Goal: Check status: Check status

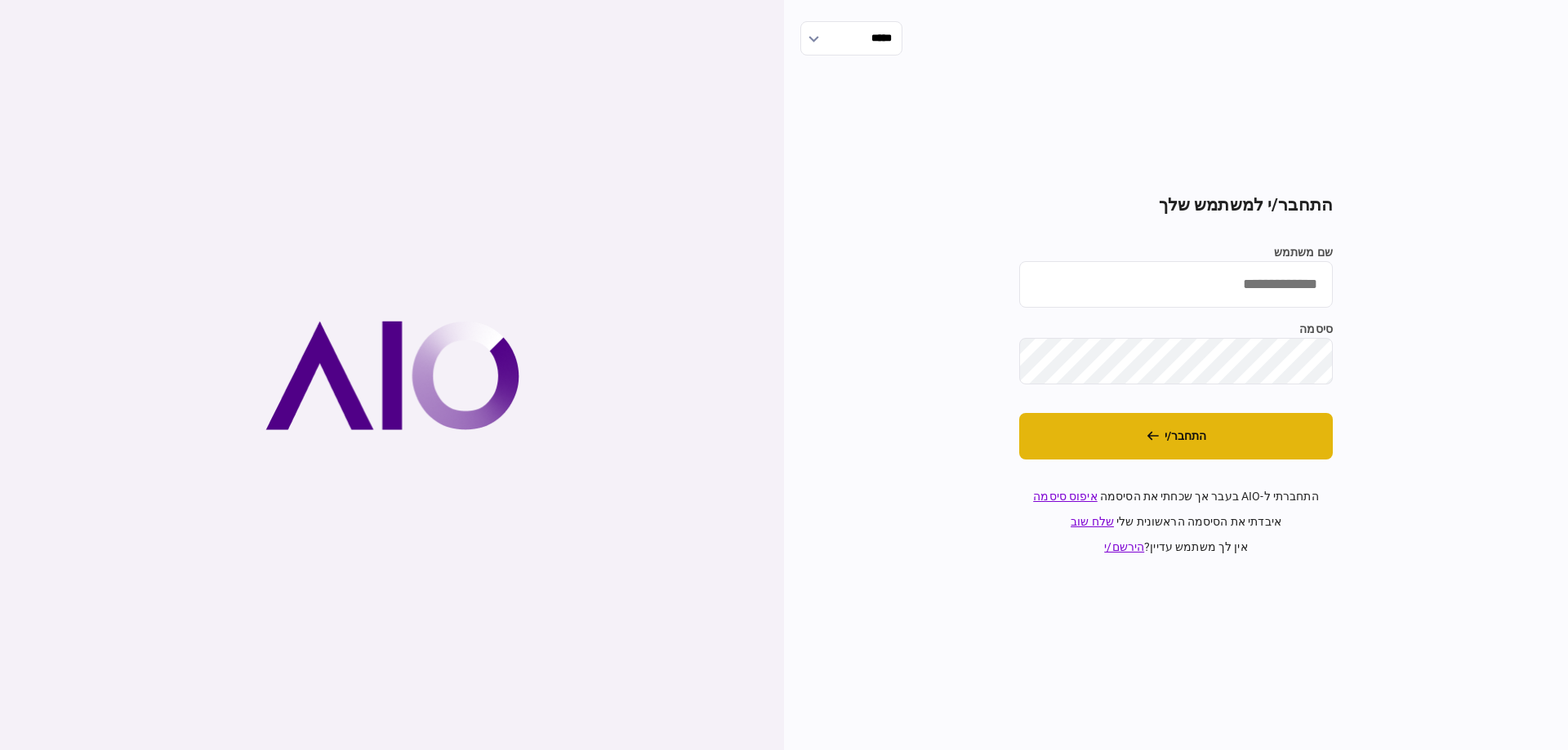
type input "*********"
click at [1062, 427] on button "התחבר/י" at bounding box center [1176, 436] width 313 height 47
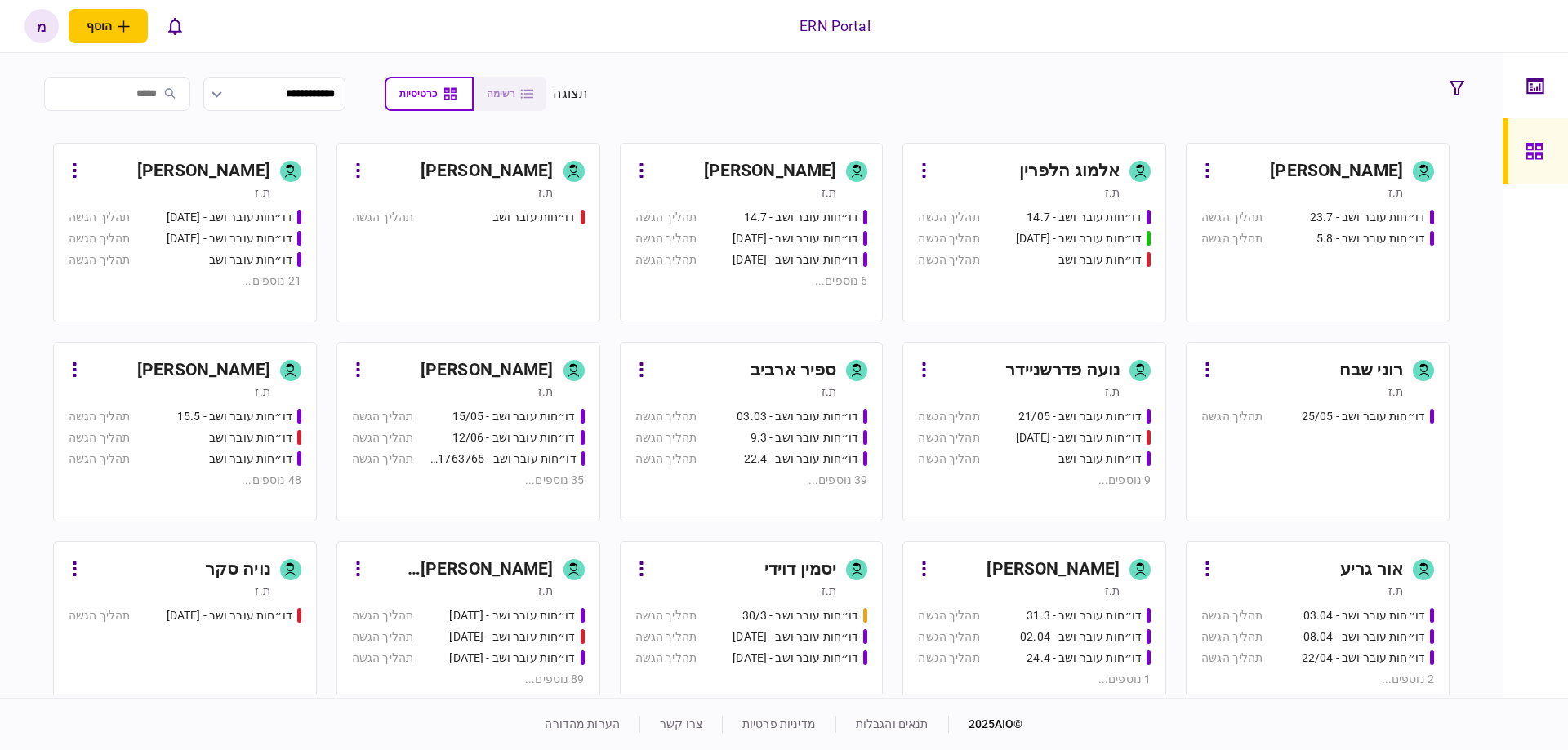
click at [501, 395] on div "ת.ז" at bounding box center [453, 392] width 202 height 17
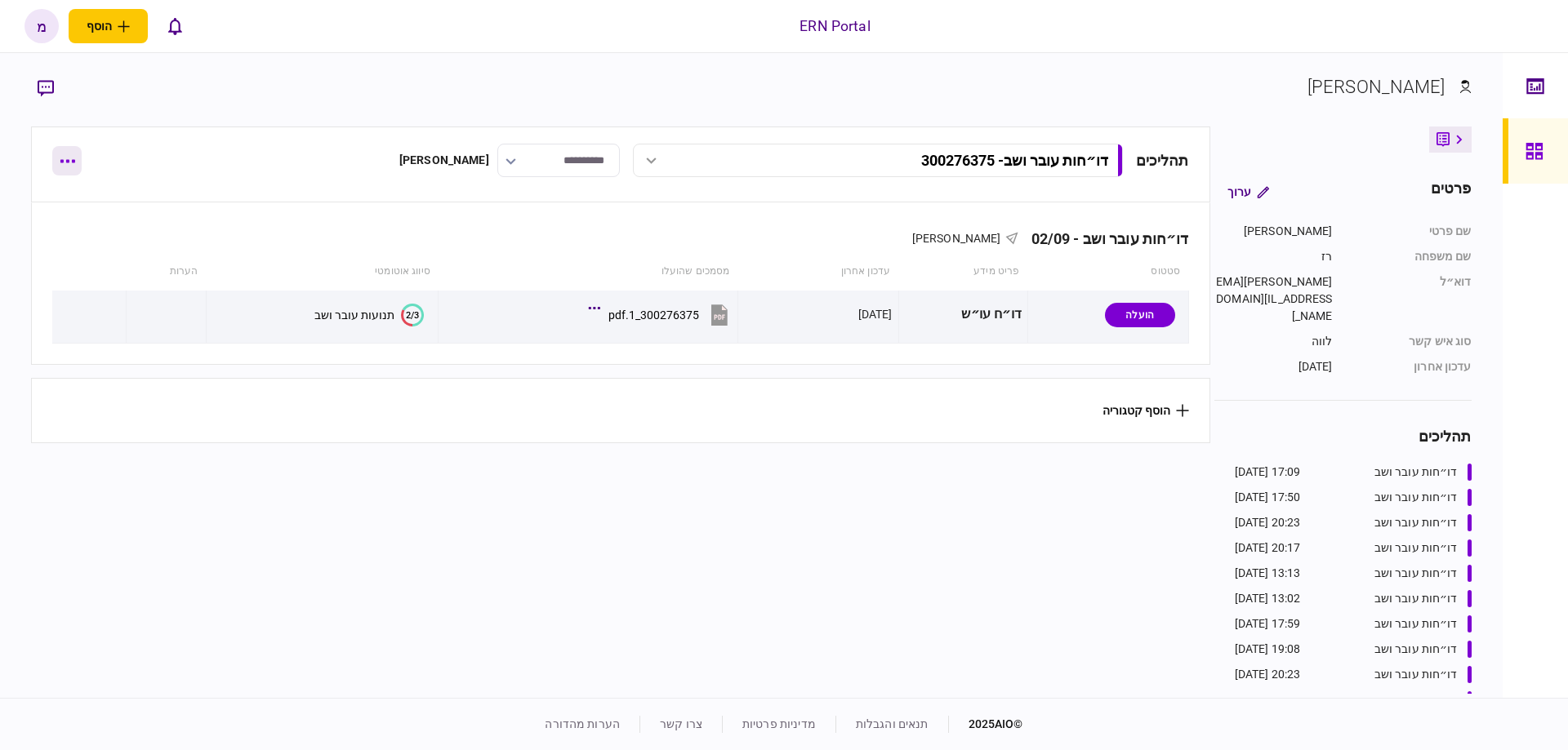
click at [70, 174] on button "button" at bounding box center [66, 160] width 29 height 29
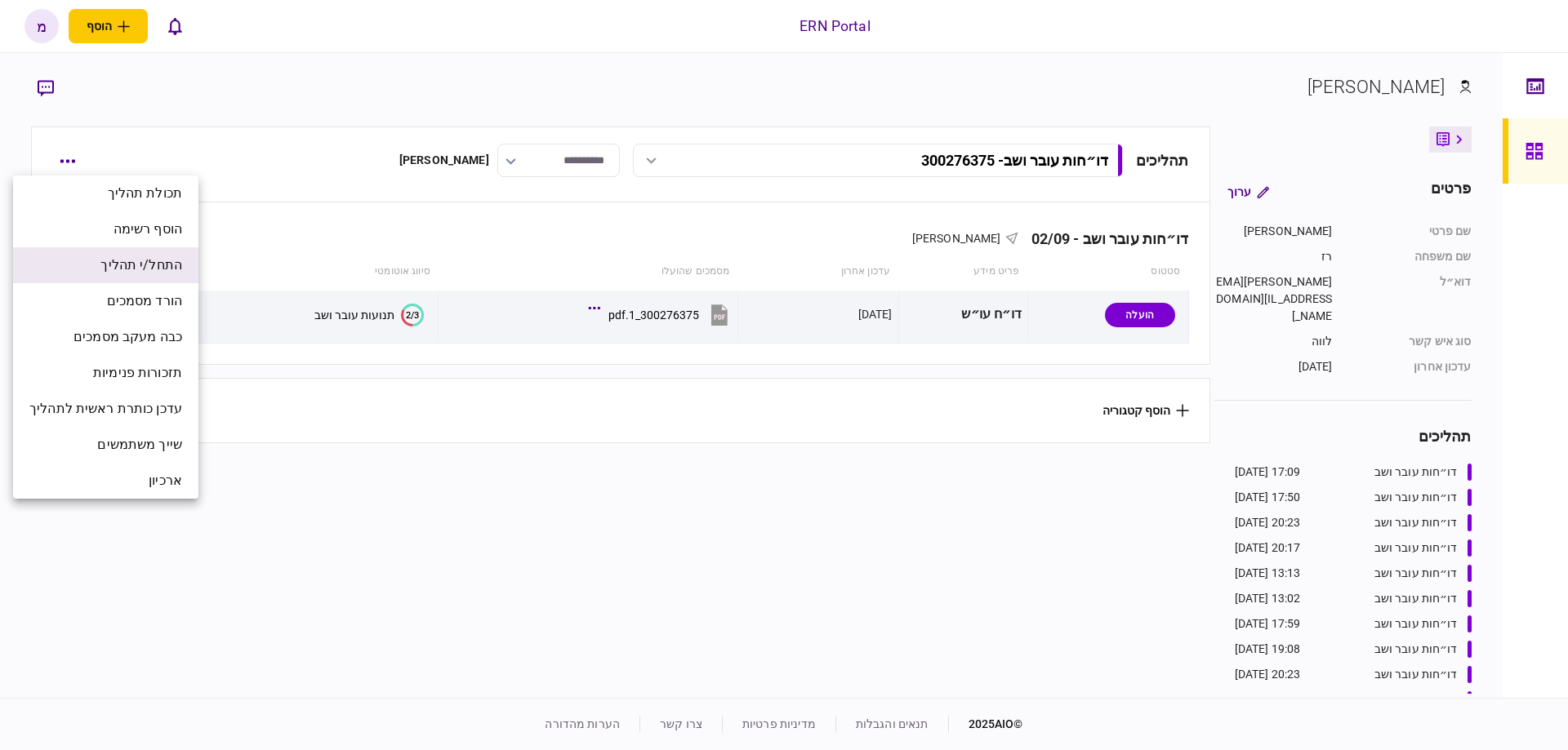
click at [100, 272] on li "התחל/י תהליך" at bounding box center [106, 265] width 185 height 36
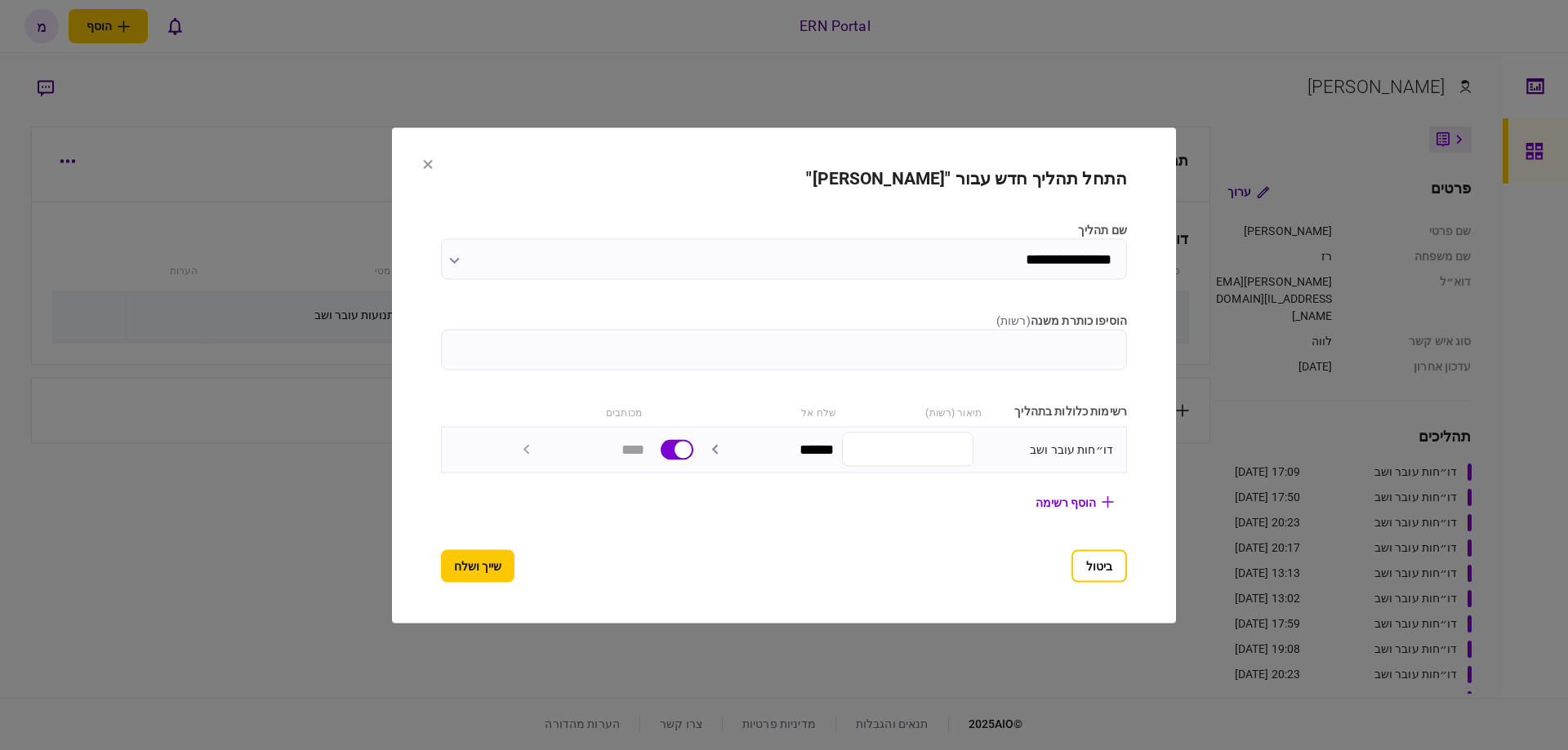
click at [912, 356] on input "הוסיפו כותרת משנה ( רשות )" at bounding box center [784, 349] width 686 height 41
paste input "********"
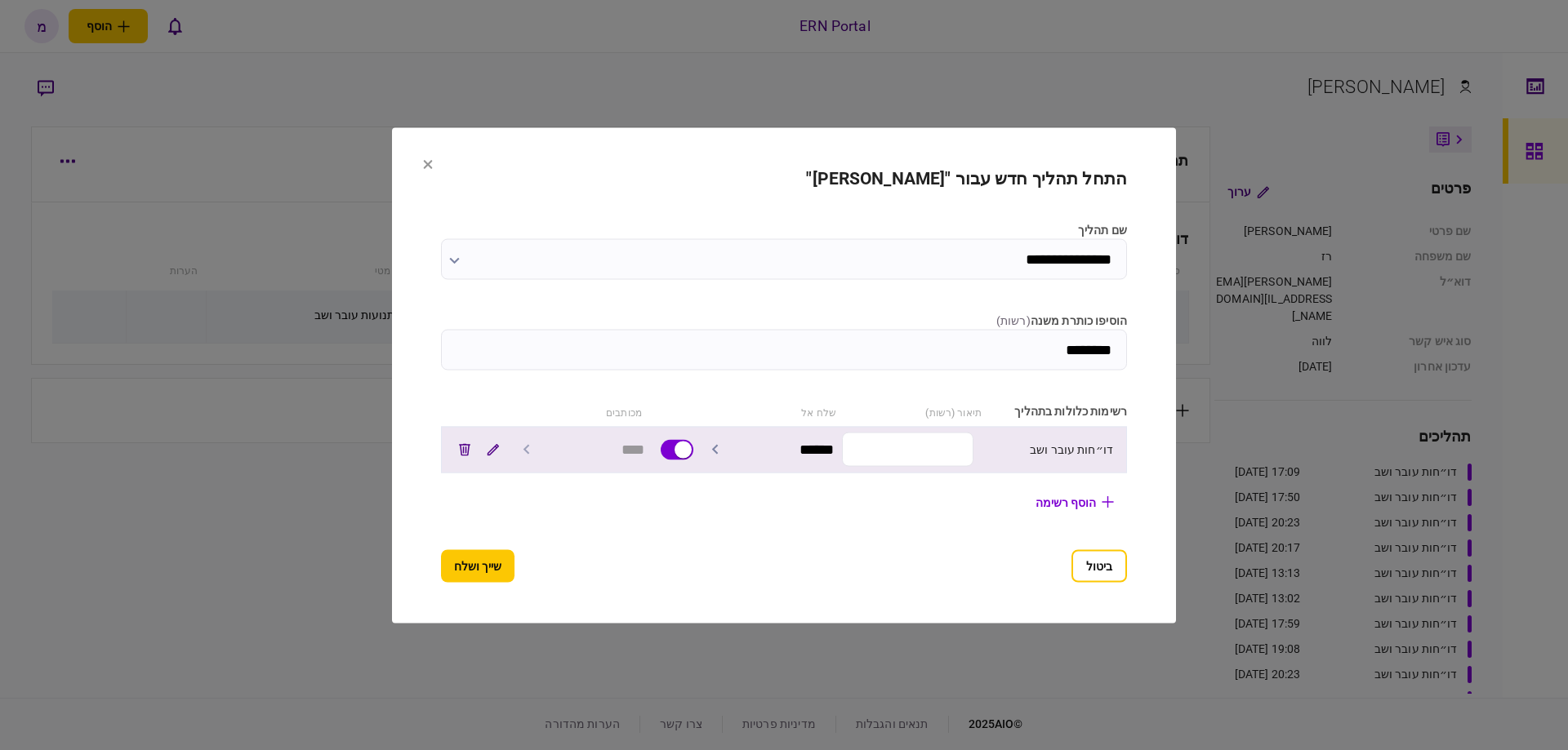
type input "********"
click at [901, 444] on input "text" at bounding box center [907, 449] width 131 height 34
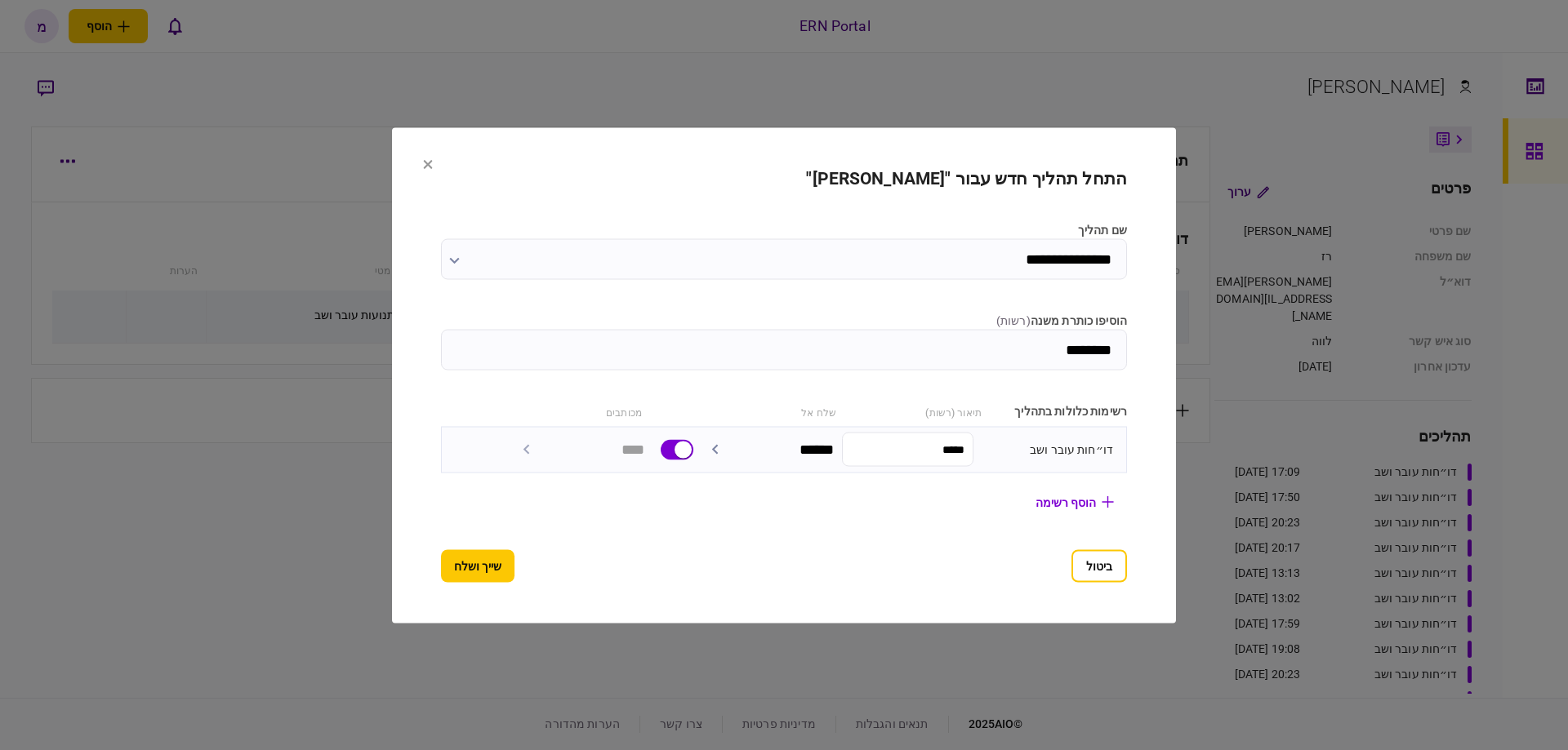
type input "*****"
click at [475, 559] on button "שייך ושלח" at bounding box center [478, 565] width 73 height 32
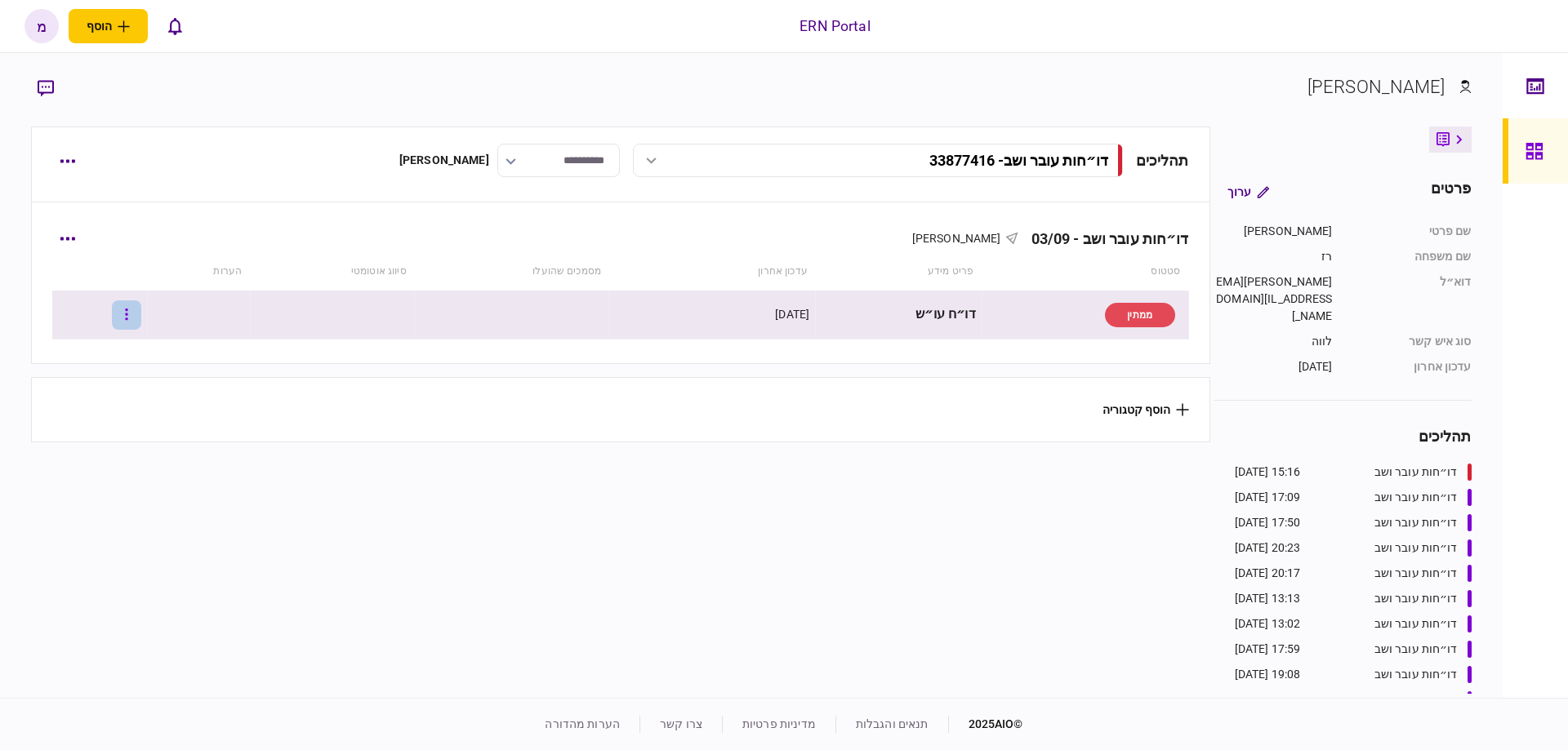
click at [127, 315] on icon "button" at bounding box center [125, 315] width 2 height 12
click at [116, 495] on span "העלה קובץ" at bounding box center [109, 492] width 63 height 20
click at [137, 312] on button "button" at bounding box center [126, 315] width 29 height 29
click at [85, 488] on span "העלה קובץ" at bounding box center [109, 492] width 63 height 20
click at [412, 322] on icon at bounding box center [413, 316] width 23 height 23
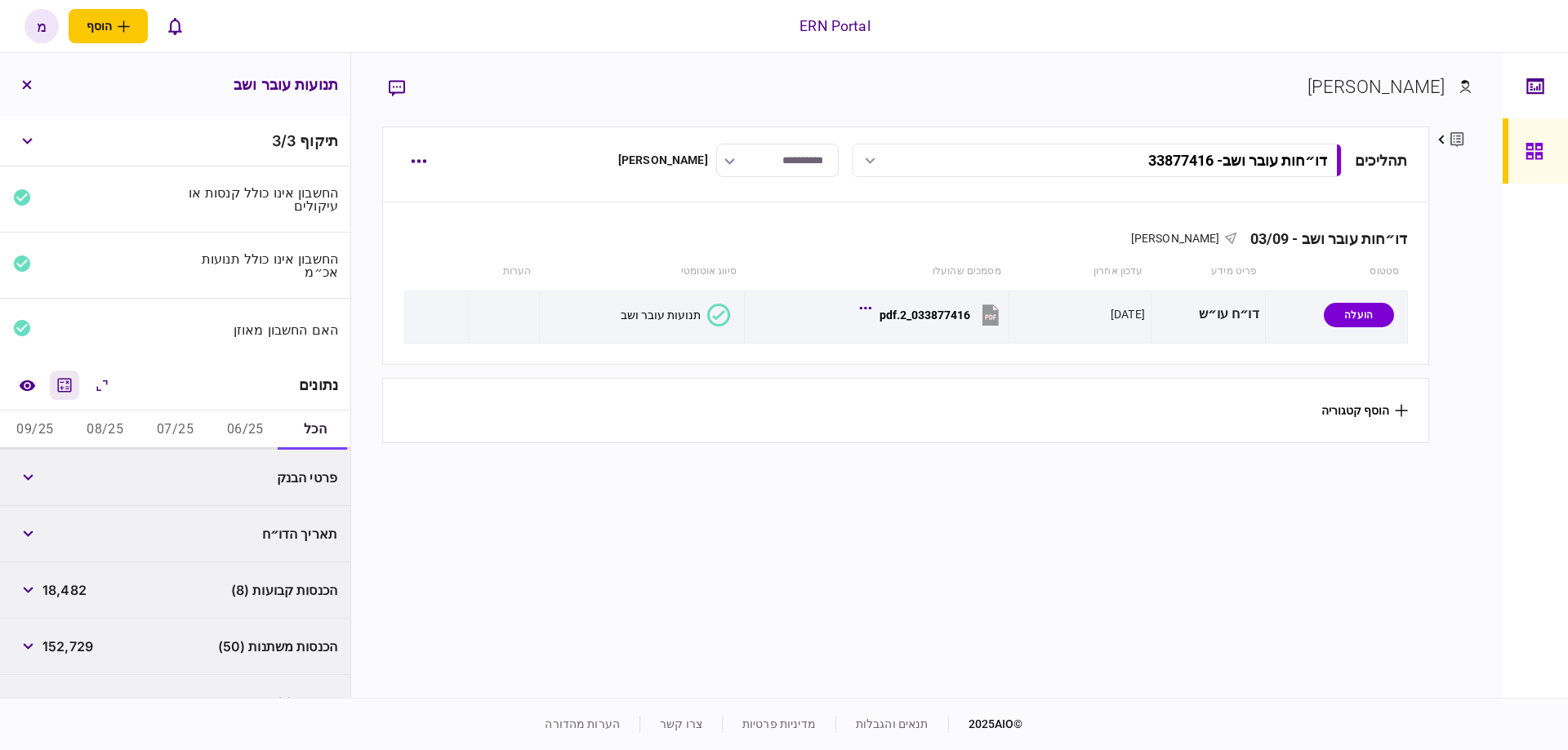
click at [68, 381] on icon "מחשבון" at bounding box center [65, 385] width 20 height 20
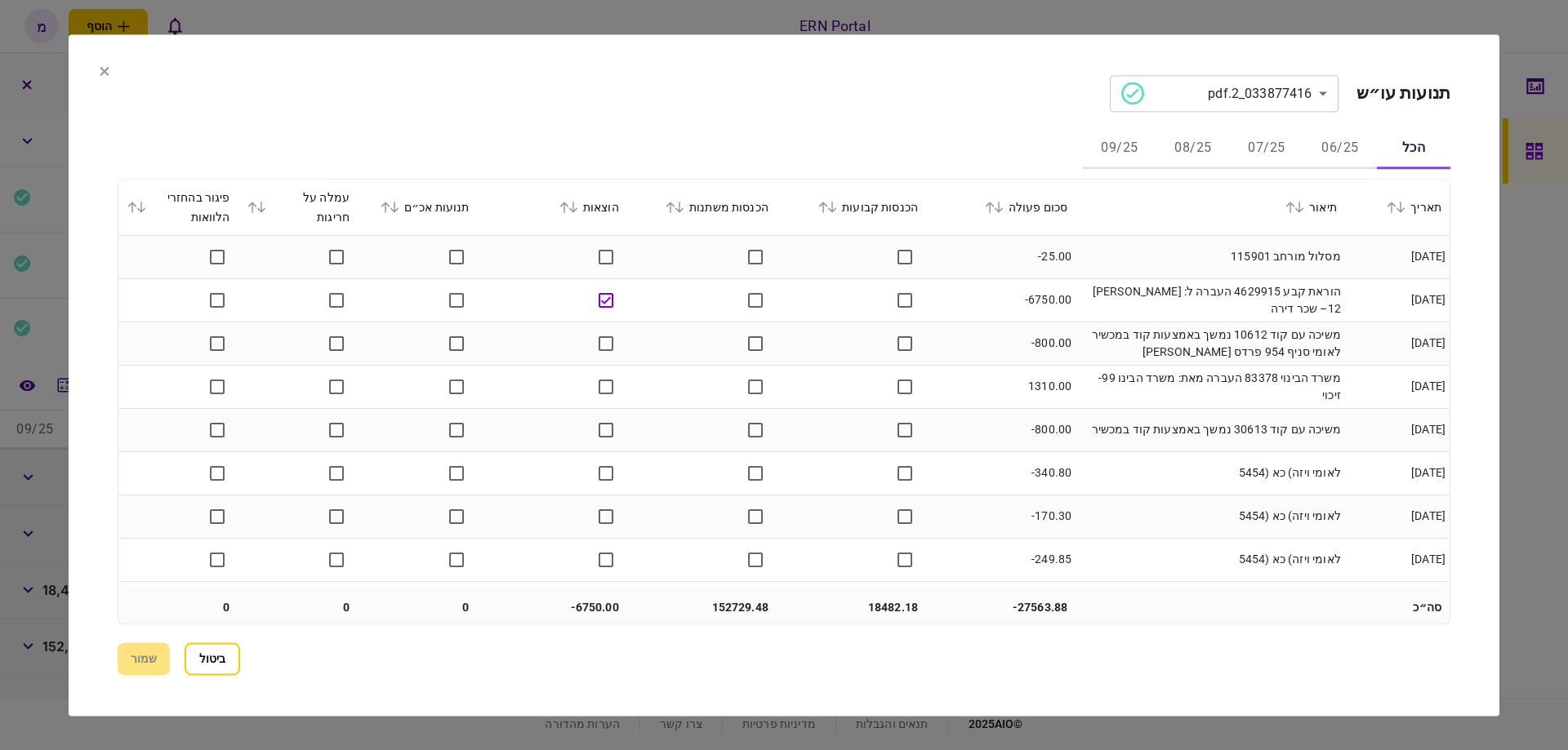
click at [576, 212] on icon at bounding box center [573, 208] width 10 height 12
click at [578, 207] on icon at bounding box center [573, 208] width 10 height 12
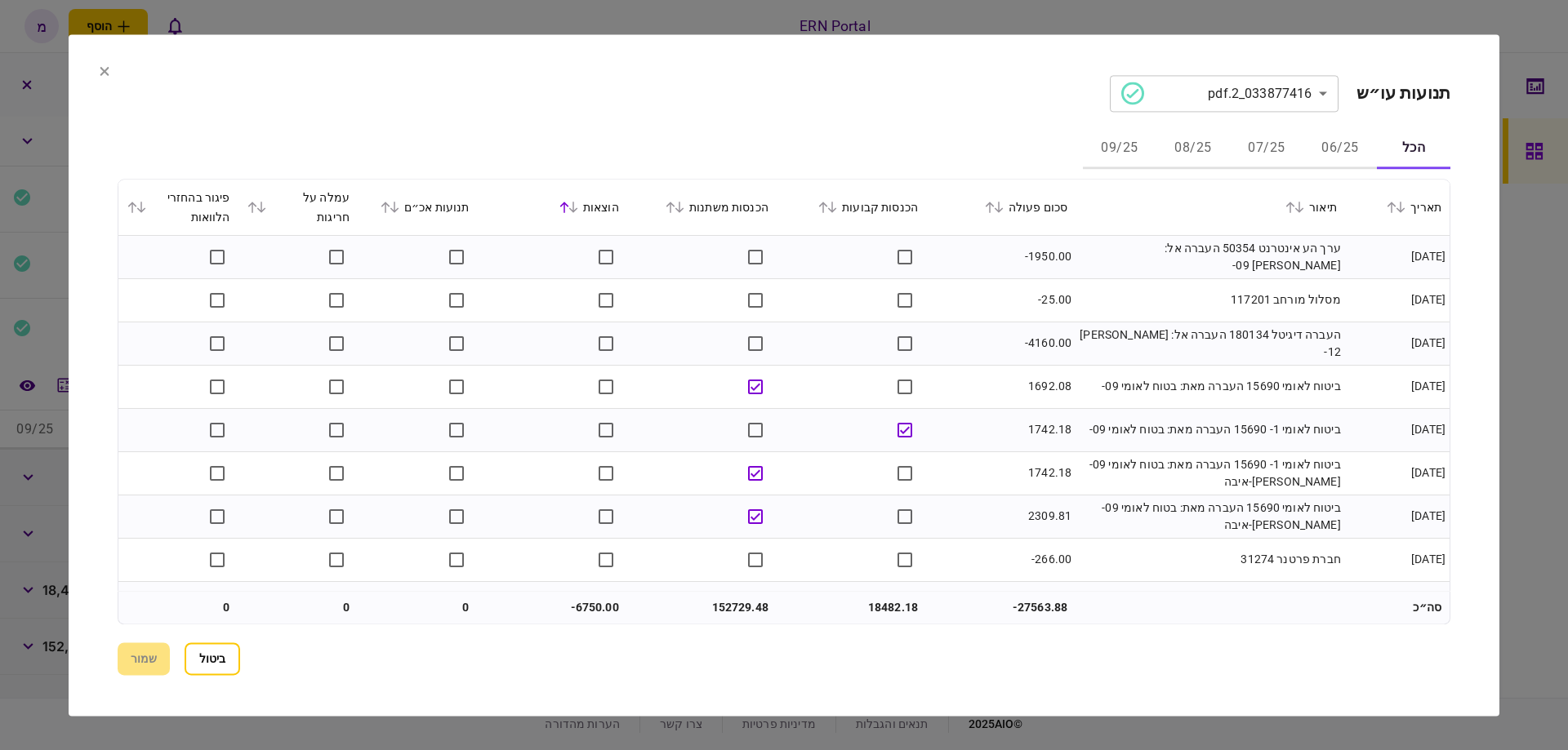
click at [569, 209] on icon at bounding box center [564, 208] width 9 height 12
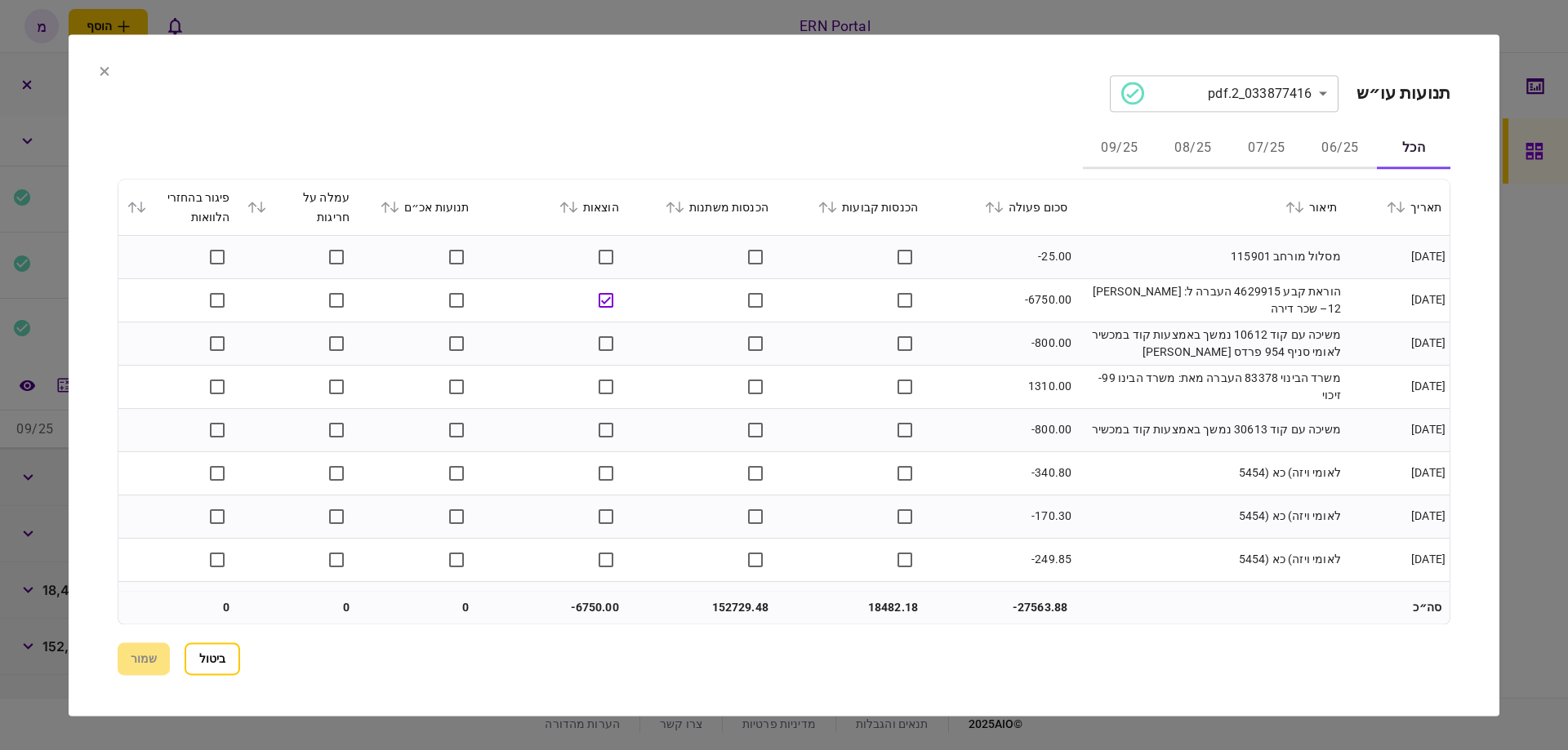
click at [587, 213] on div "הוצאות" at bounding box center [553, 208] width 133 height 20
click at [578, 210] on icon at bounding box center [573, 208] width 10 height 12
click at [843, 217] on th "הכנסות קבועות" at bounding box center [852, 208] width 150 height 56
click at [837, 209] on icon at bounding box center [833, 208] width 9 height 12
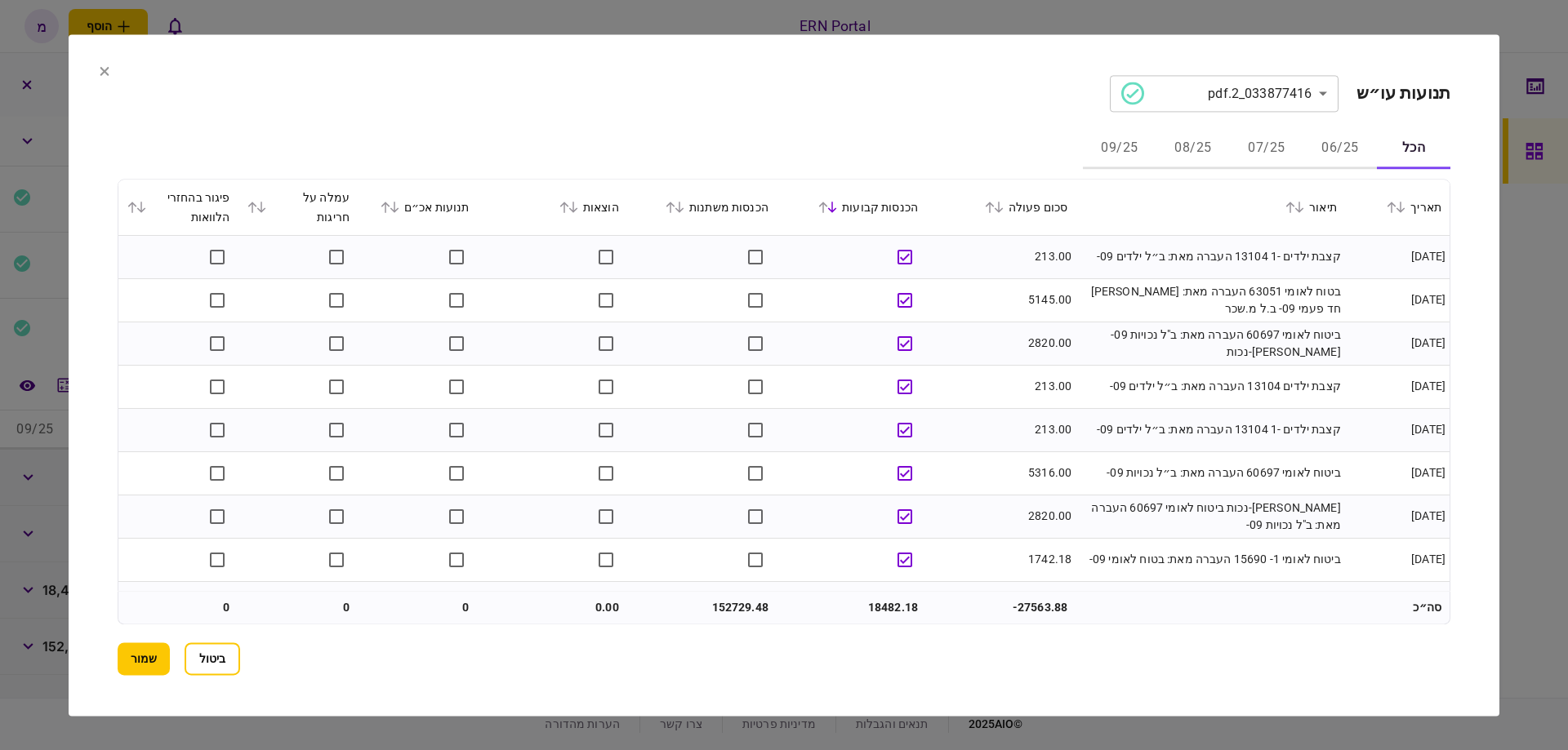
click at [685, 208] on icon at bounding box center [680, 208] width 10 height 12
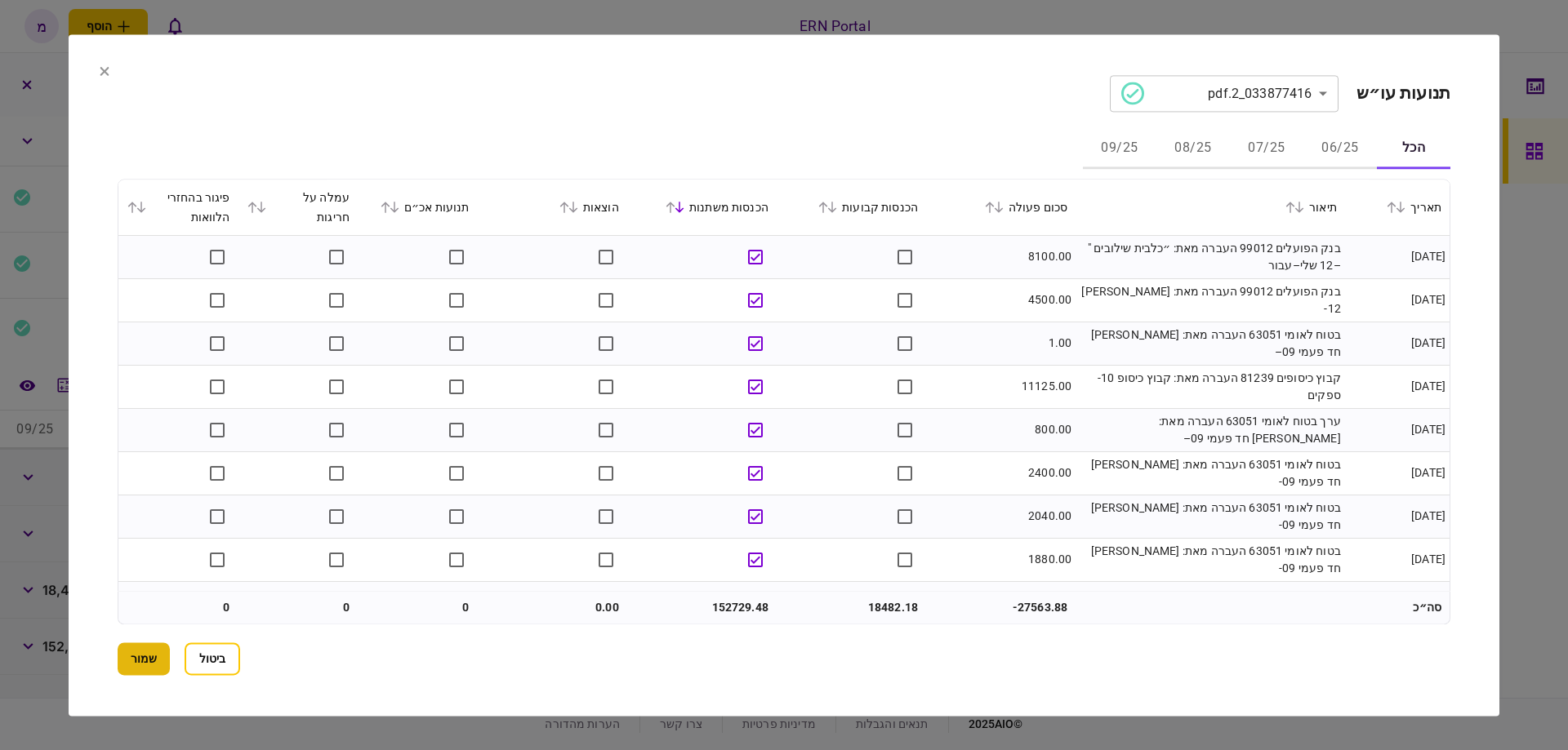
click at [137, 648] on button "שמור" at bounding box center [144, 658] width 52 height 32
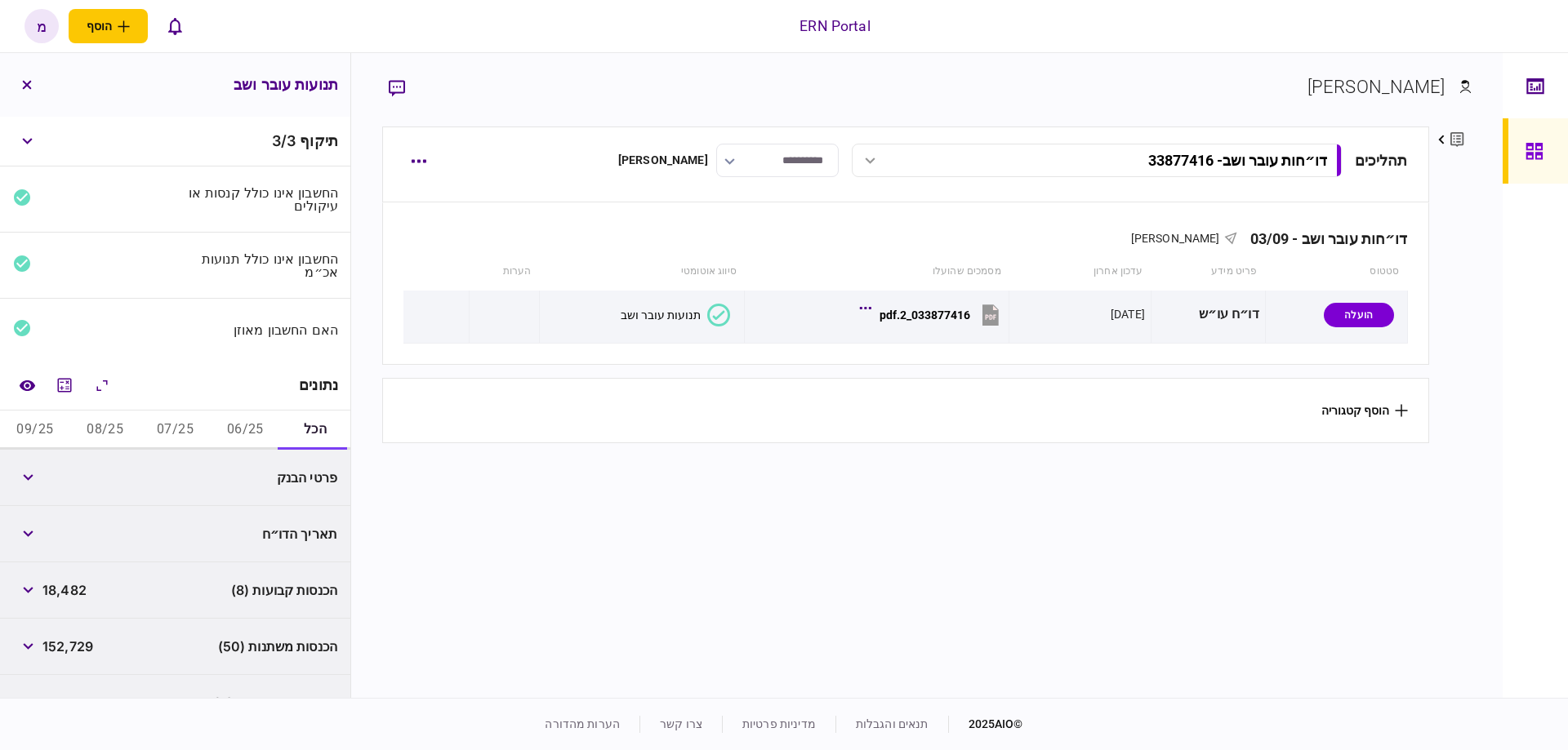
click at [700, 483] on section "תהליכים דו״חות עובר ושב - 33877416 דו״חות עובר ושב - 33877416 15:17 [DATE] דו״ח…" at bounding box center [905, 409] width 1046 height 567
click at [253, 433] on button "06/25" at bounding box center [245, 429] width 71 height 39
click at [42, 537] on button "button" at bounding box center [27, 533] width 29 height 29
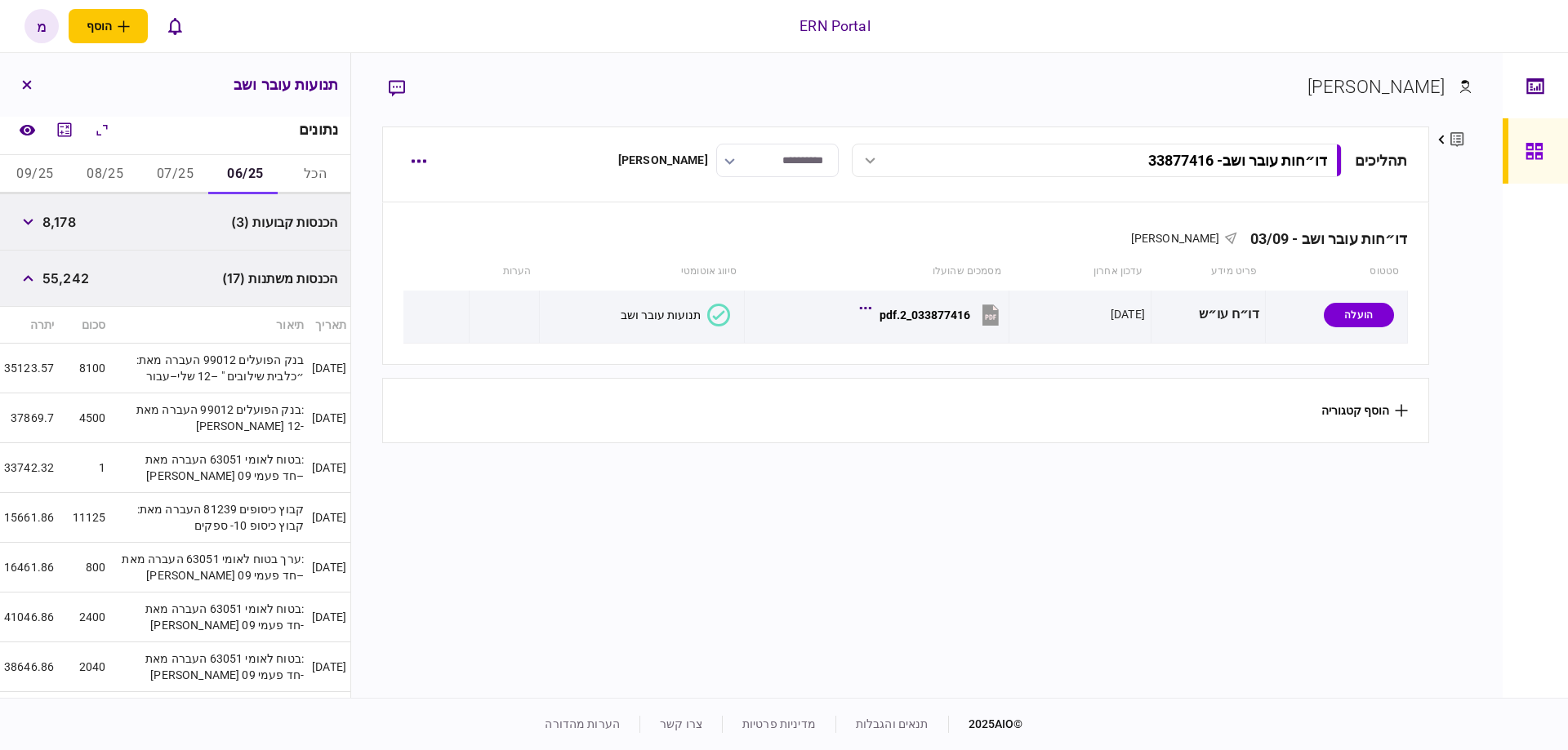
scroll to position [349, 0]
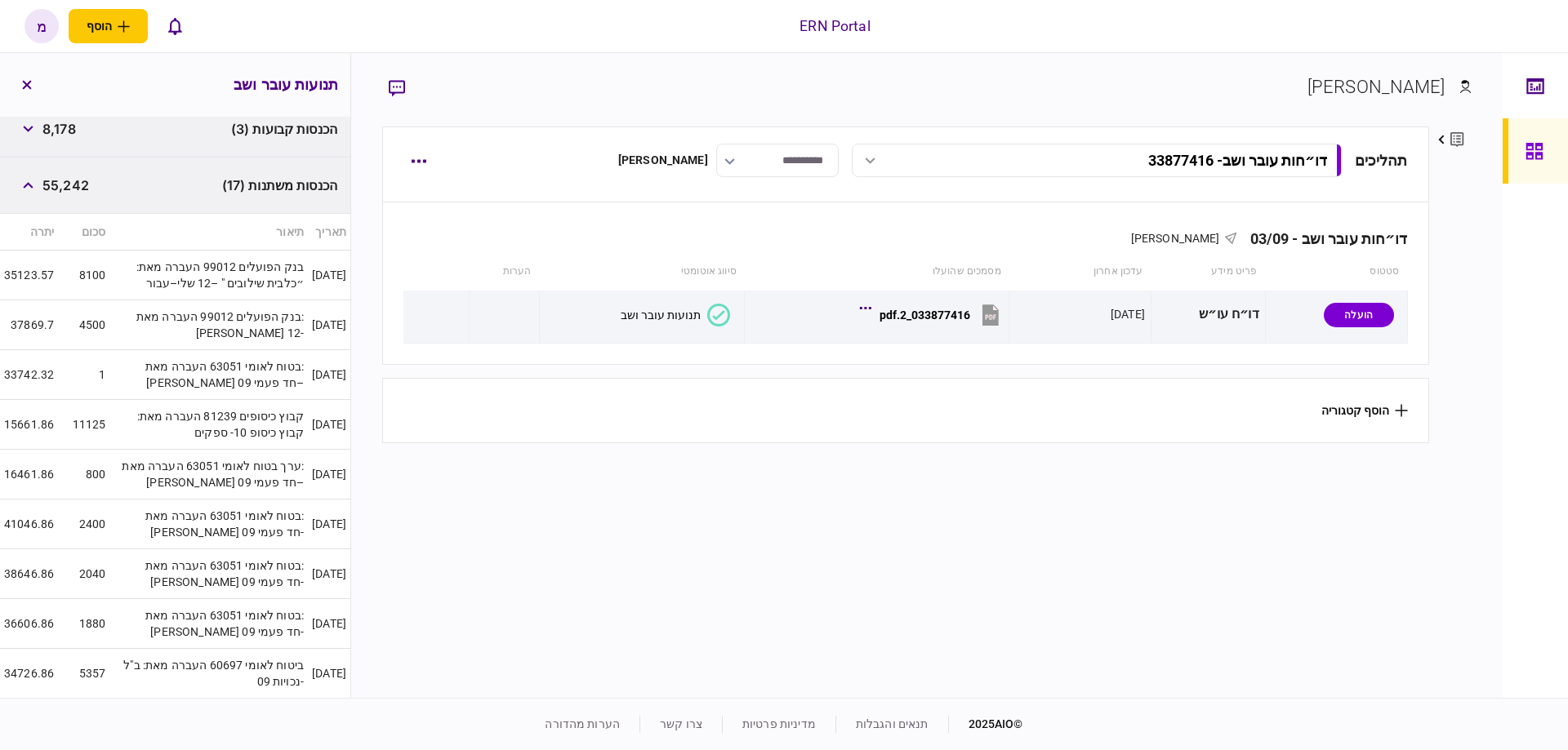
click at [149, 400] on td "קבוץ כיסופים 81239 העברה מאת: קבוץ כיסופ 10- ספקים" at bounding box center [209, 425] width 199 height 50
click at [314, 516] on td "[DATE]" at bounding box center [329, 524] width 42 height 50
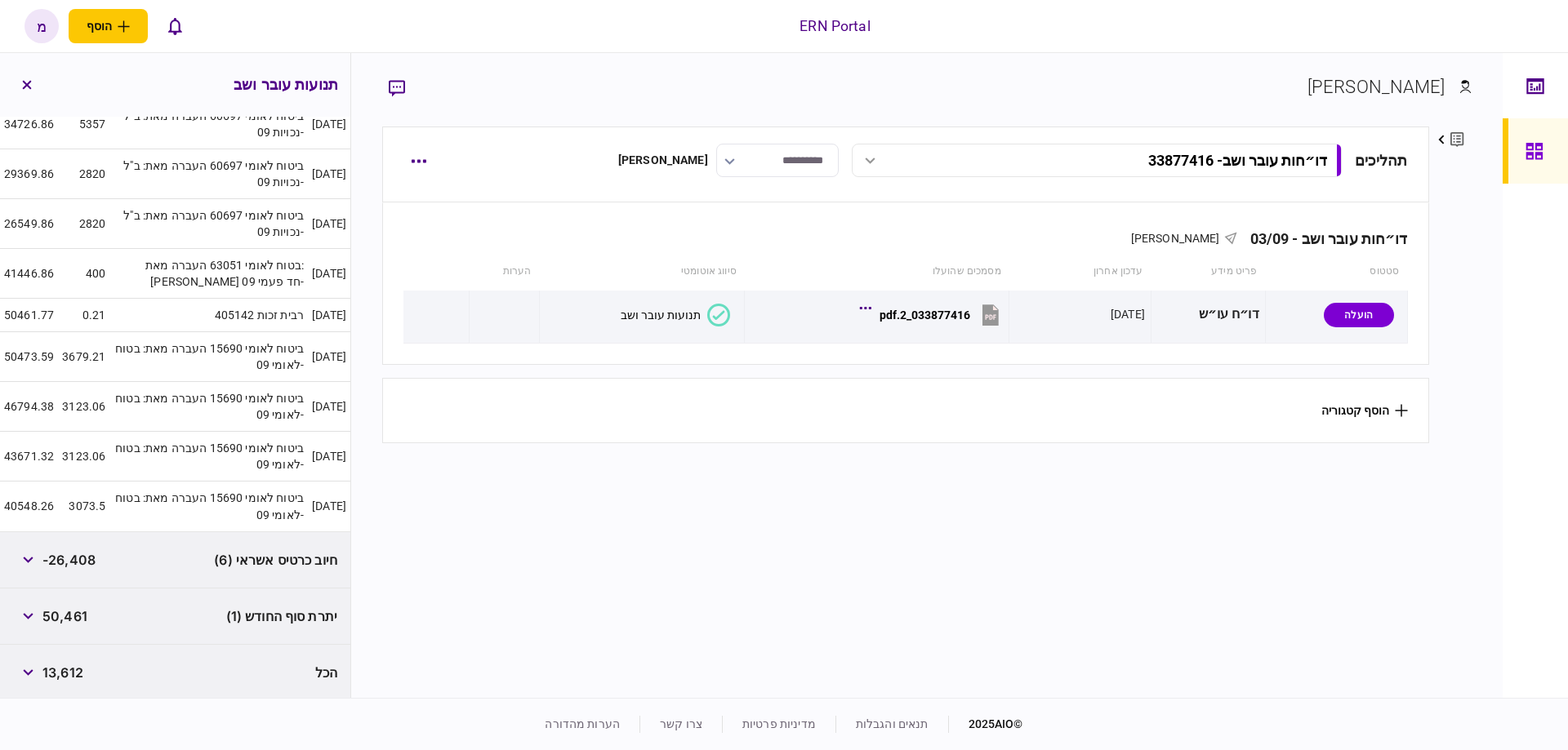
scroll to position [816, 0]
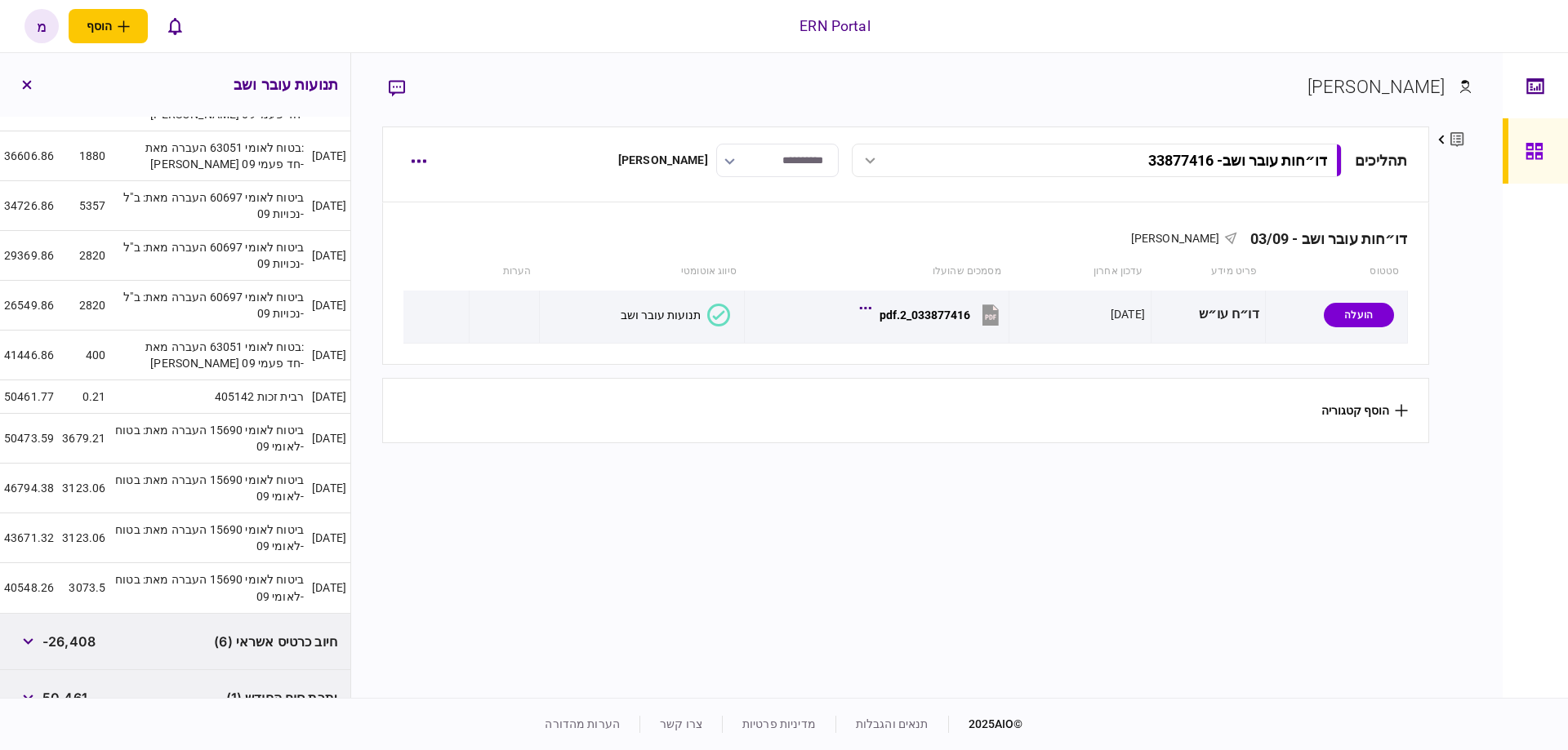
click at [538, 583] on section "תהליכים דו״חות עובר ושב - 33877416 דו״חות עובר ושב - 33877416 15:17 [DATE] דו״ח…" at bounding box center [905, 409] width 1046 height 567
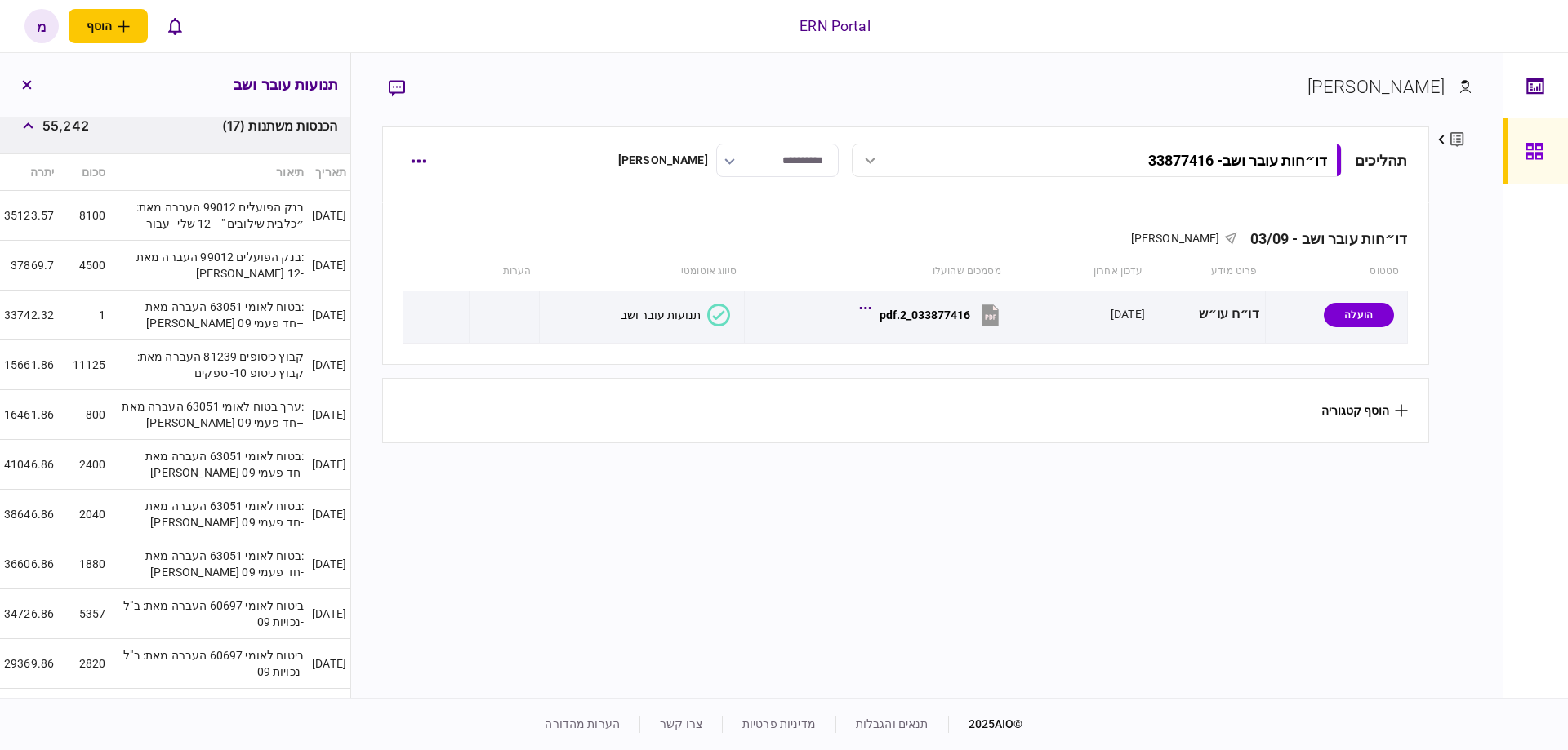
scroll to position [326, 0]
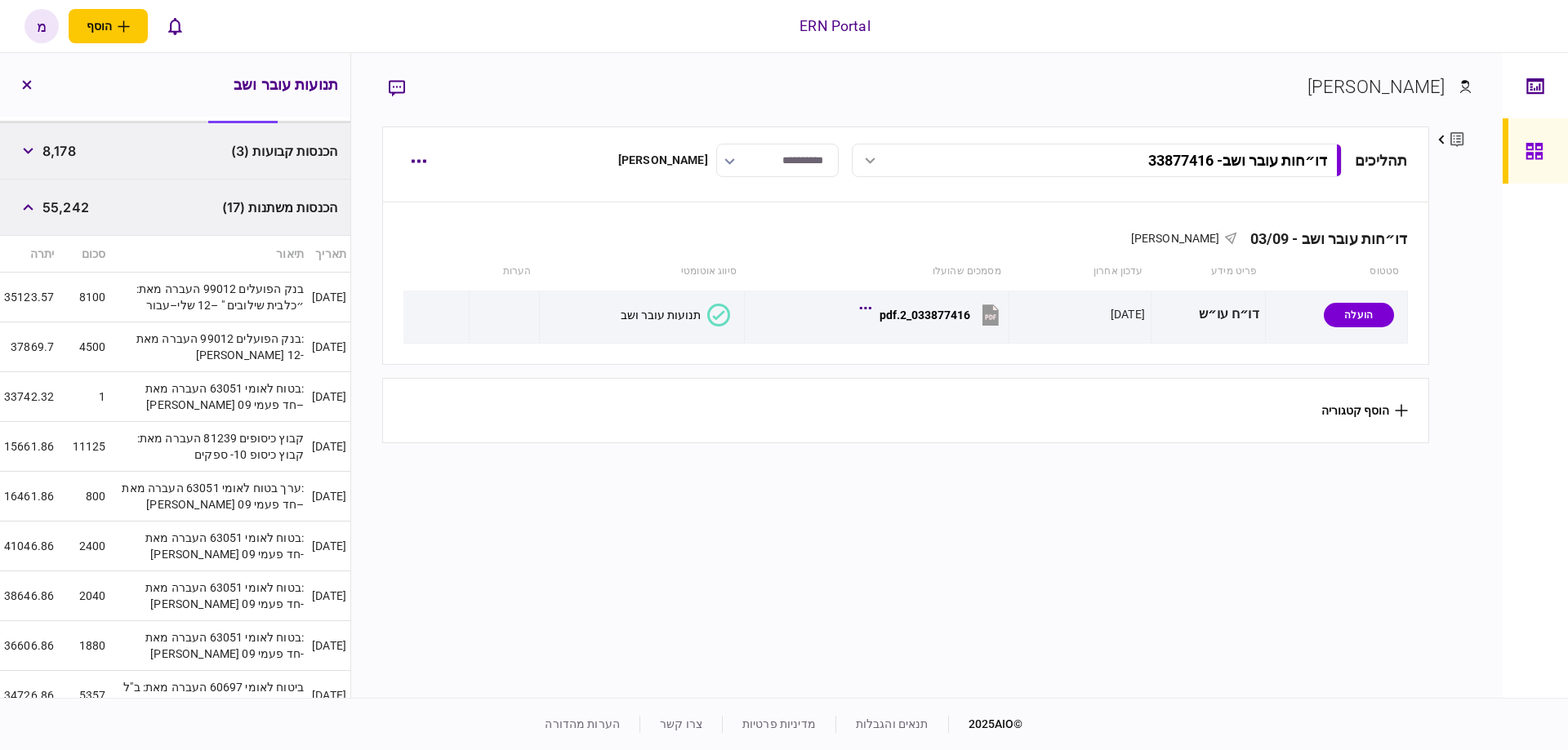
click at [135, 423] on td "קבוץ כיסופים 81239 העברה מאת: קבוץ כיסופ 10- ספקים" at bounding box center [209, 447] width 199 height 50
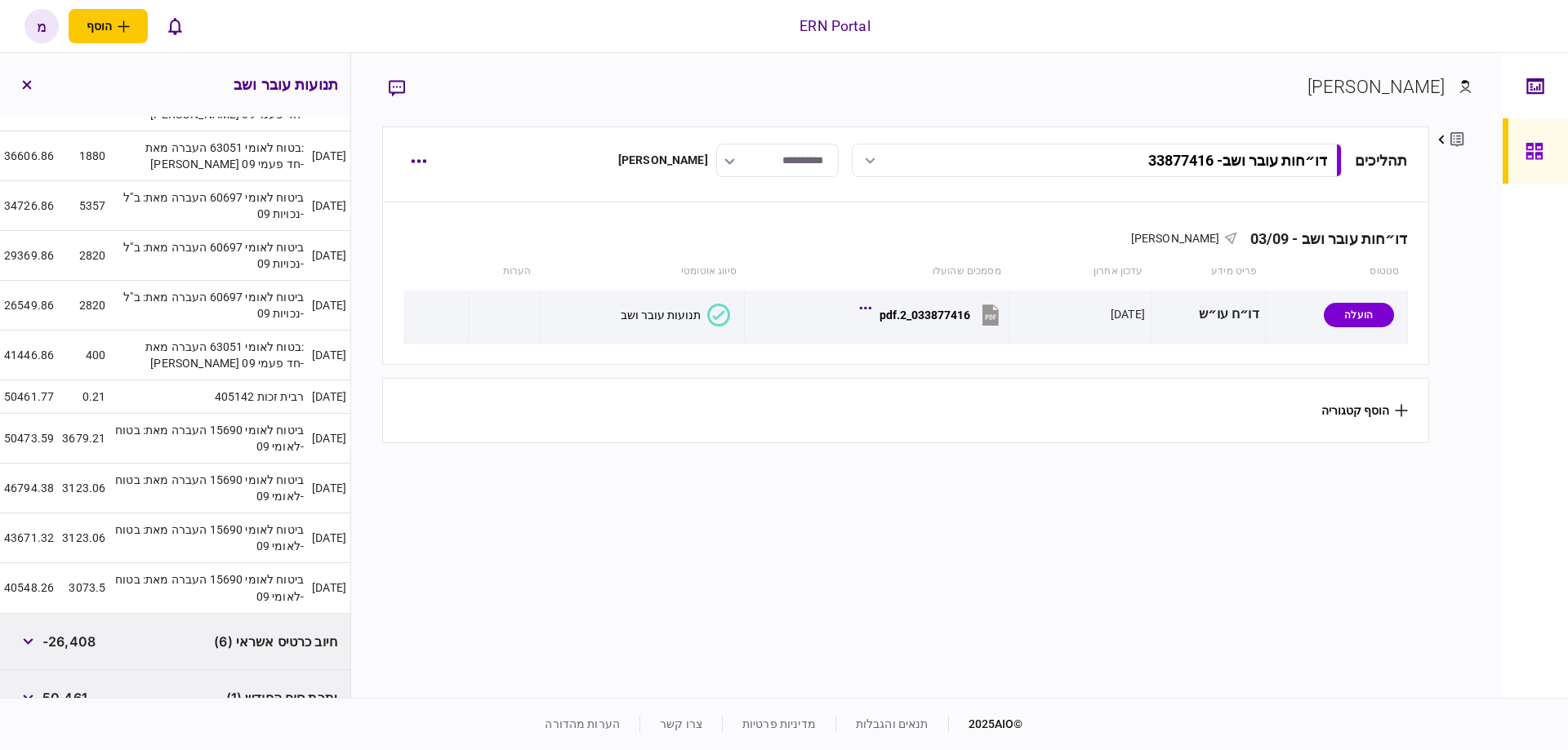
scroll to position [898, 0]
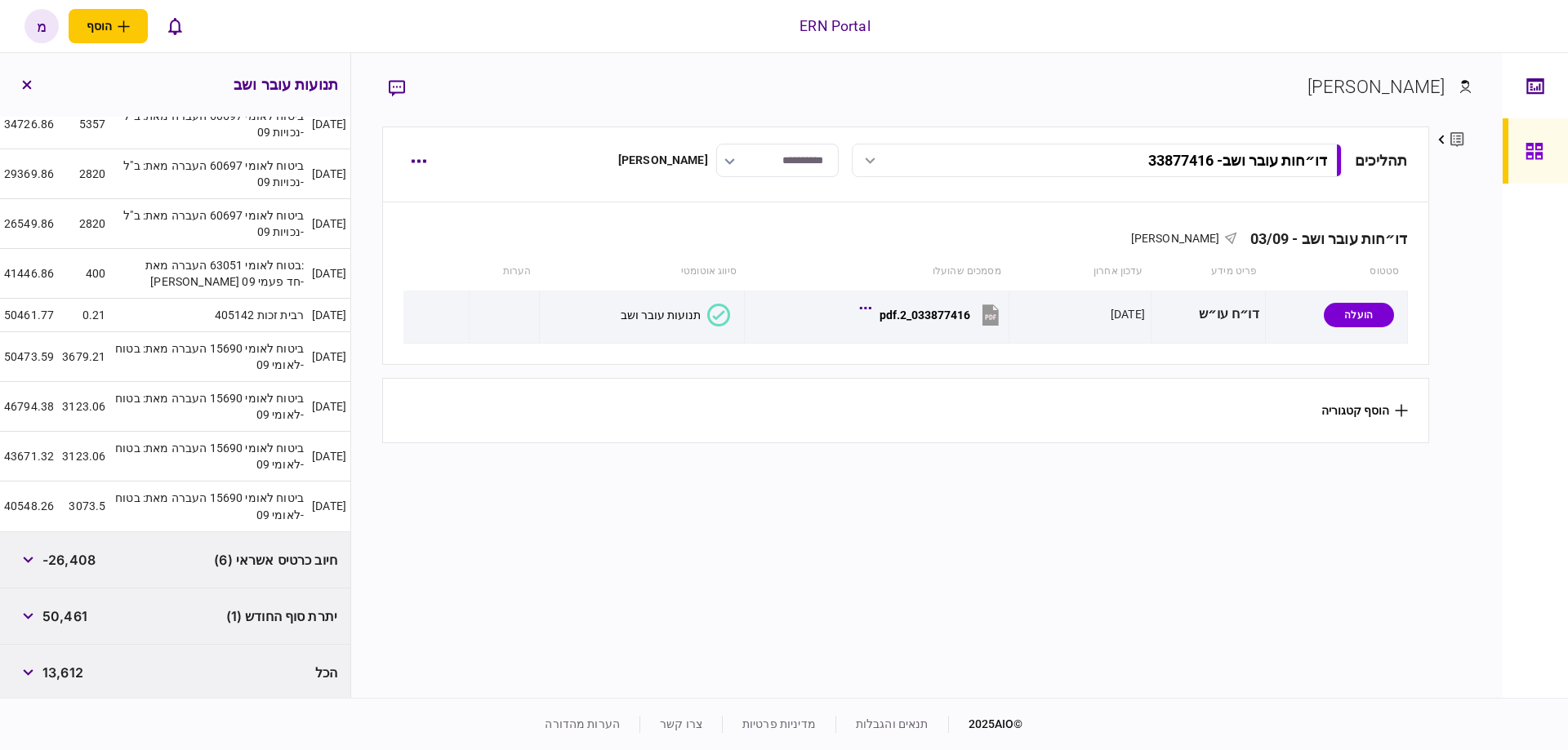
click at [547, 583] on section "תהליכים דו״חות עובר ושב - 33877416 דו״חות עובר ושב - 33877416 15:17 [DATE] דו״ח…" at bounding box center [905, 409] width 1046 height 567
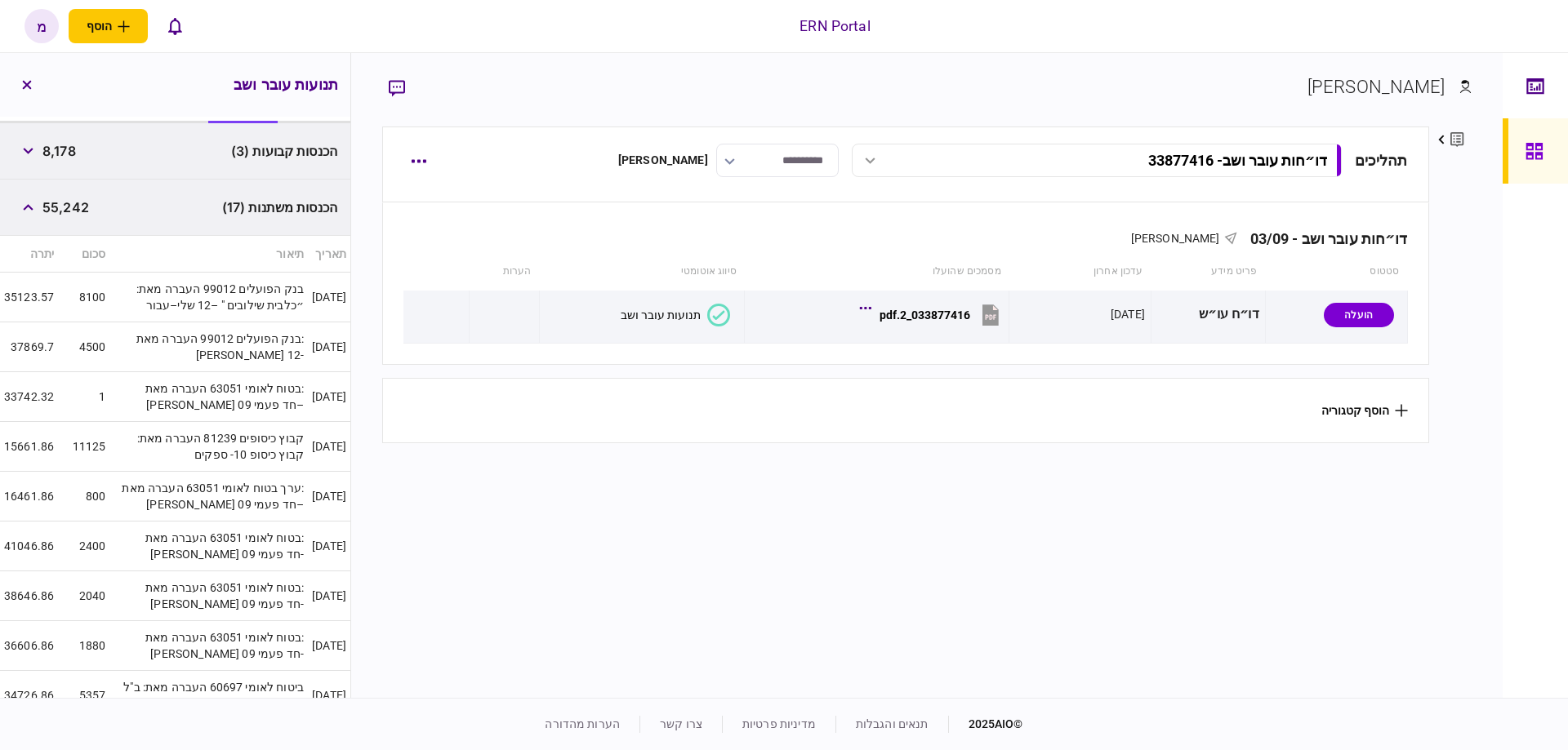
scroll to position [164, 0]
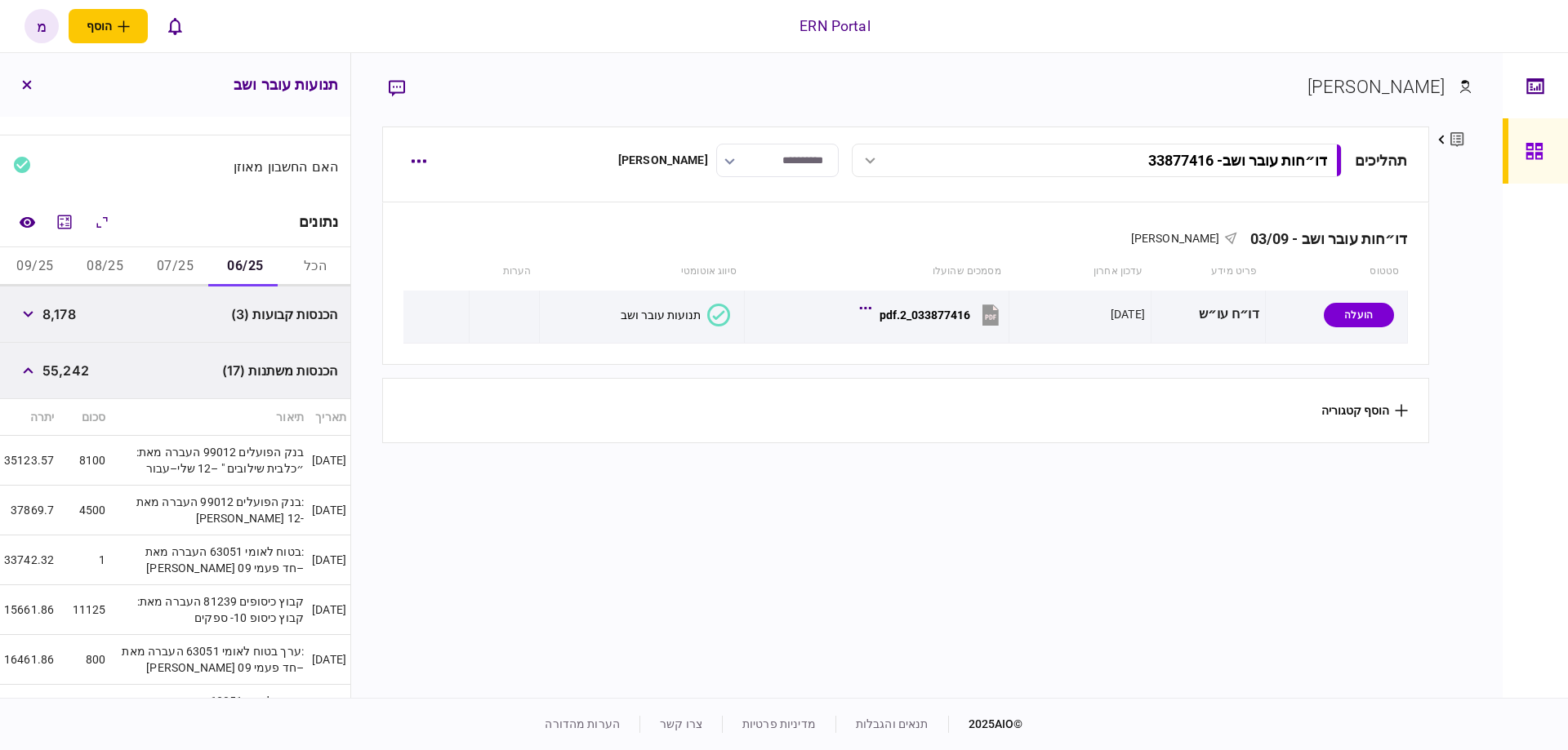
click at [170, 281] on button "07/25" at bounding box center [175, 267] width 71 height 39
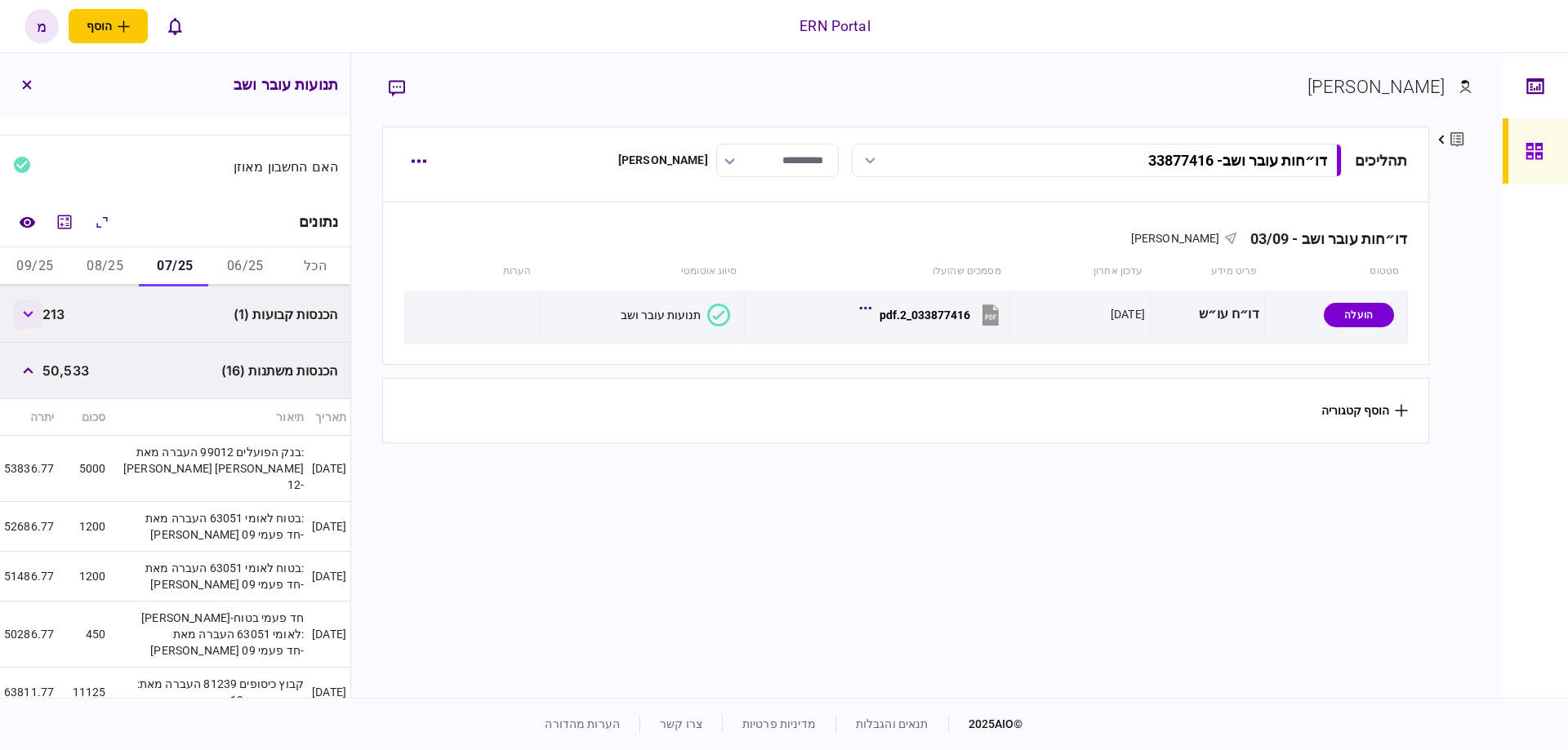
click at [37, 318] on button "button" at bounding box center [27, 314] width 29 height 29
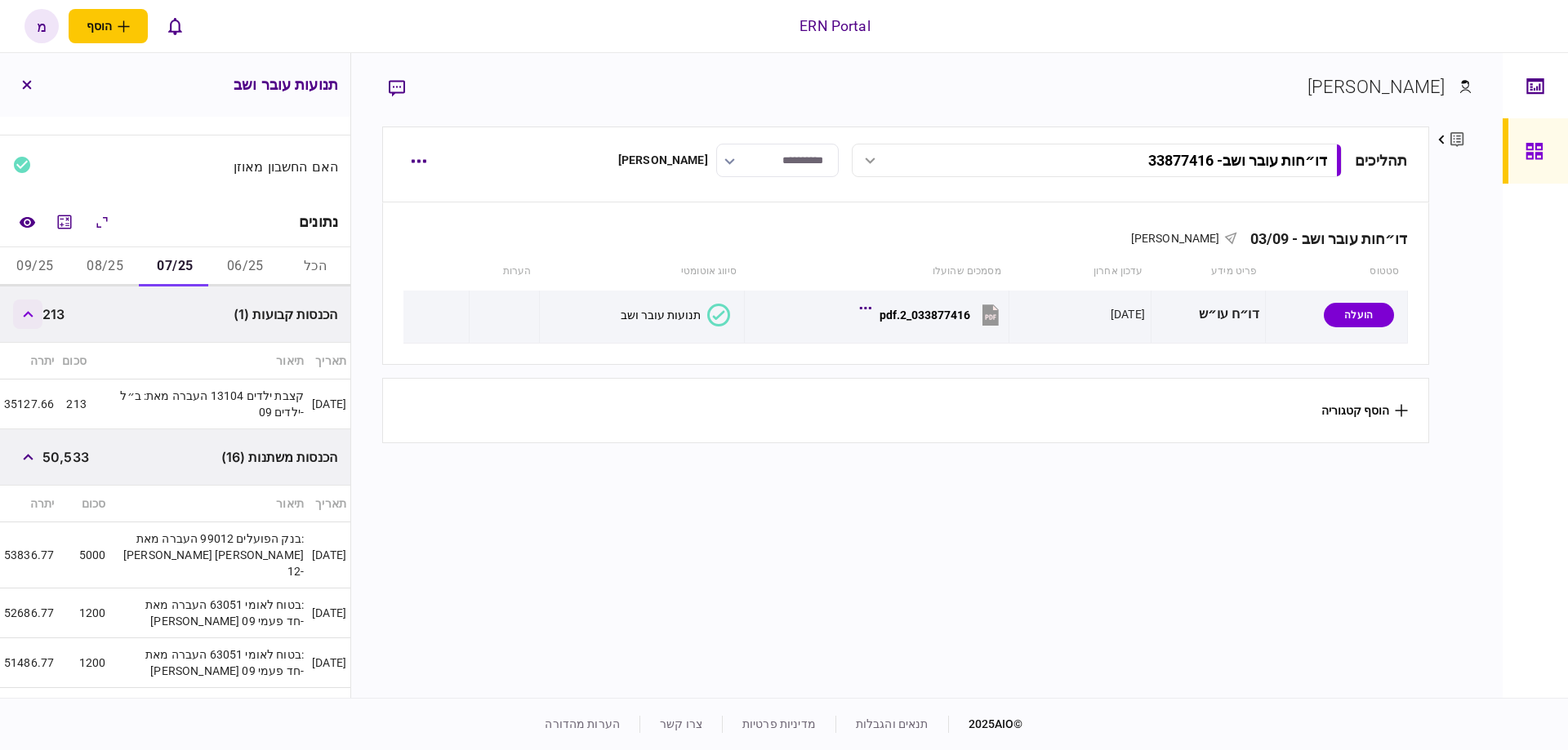
click at [33, 319] on button "button" at bounding box center [27, 314] width 29 height 29
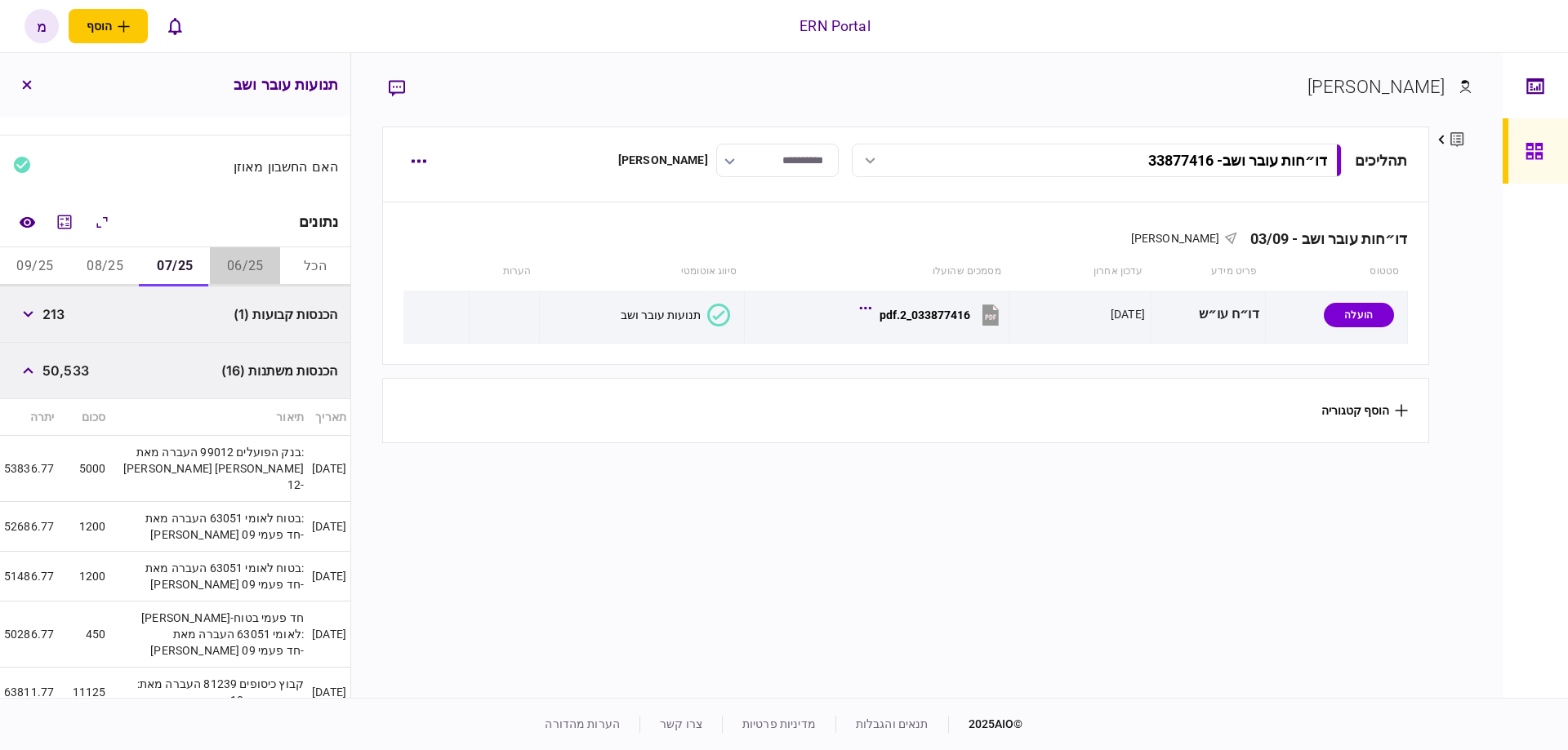
click at [235, 272] on button "06/25" at bounding box center [245, 267] width 71 height 39
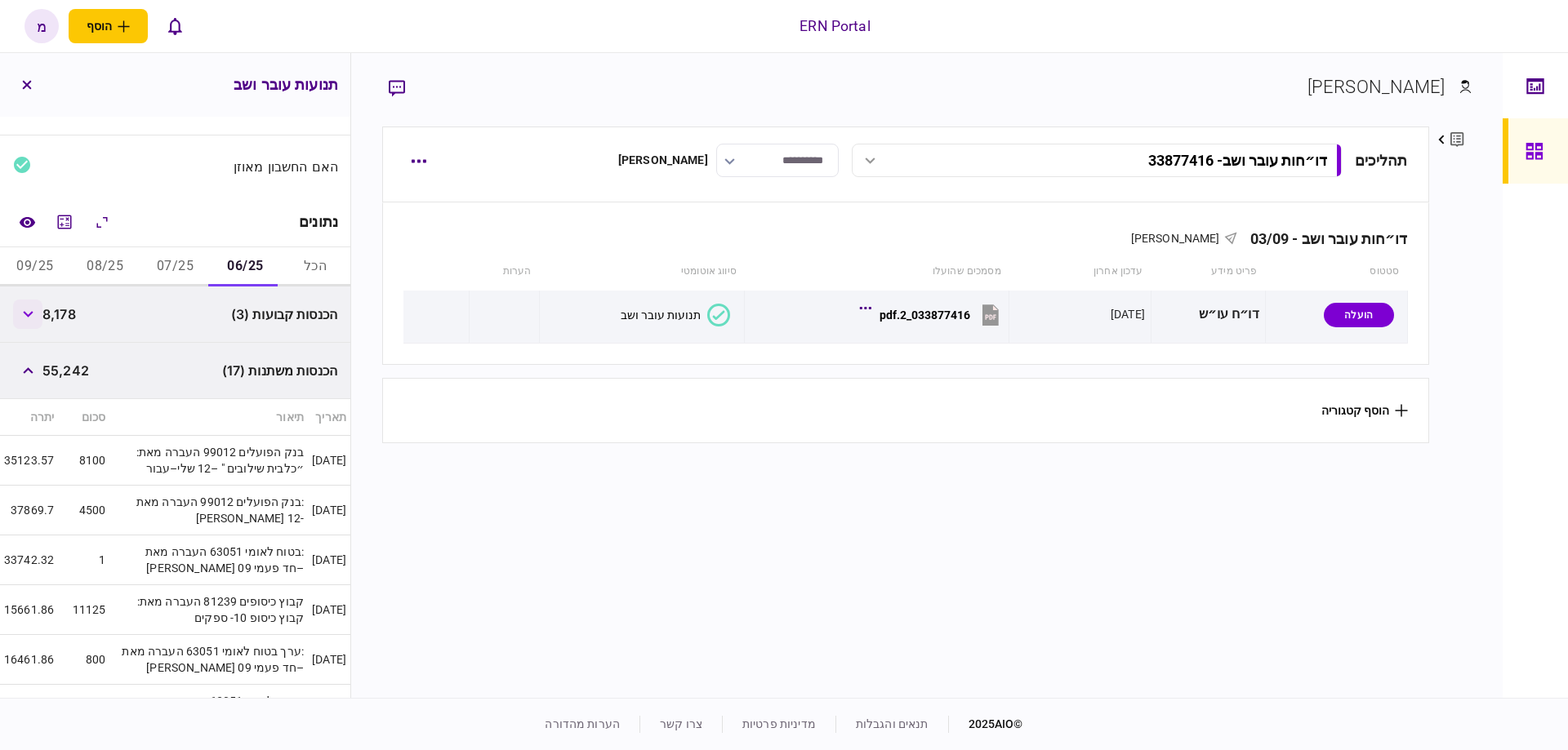
click at [27, 316] on button "button" at bounding box center [27, 314] width 29 height 29
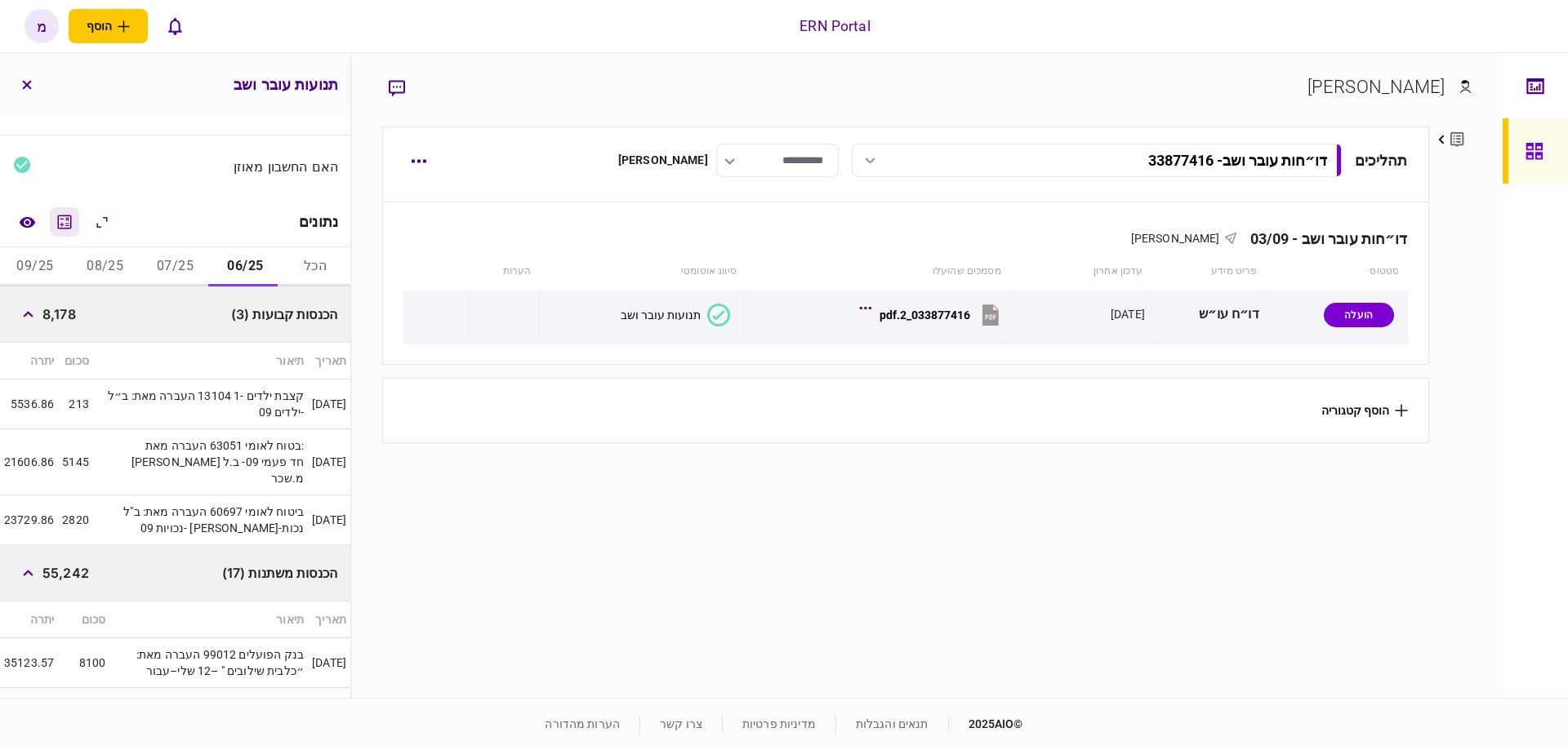
click at [74, 220] on icon "מחשבון" at bounding box center [65, 223] width 20 height 20
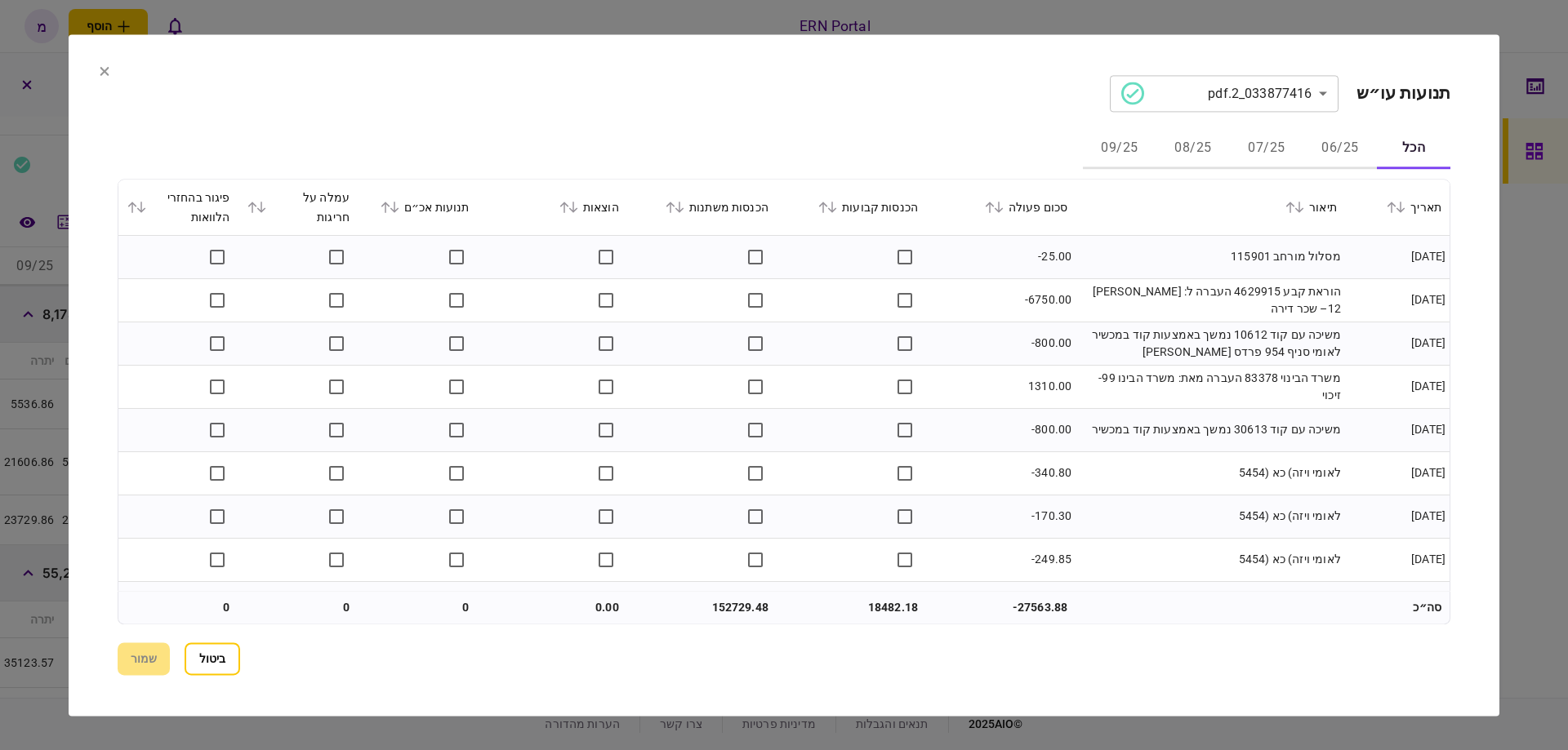
click at [685, 209] on icon at bounding box center [680, 208] width 10 height 12
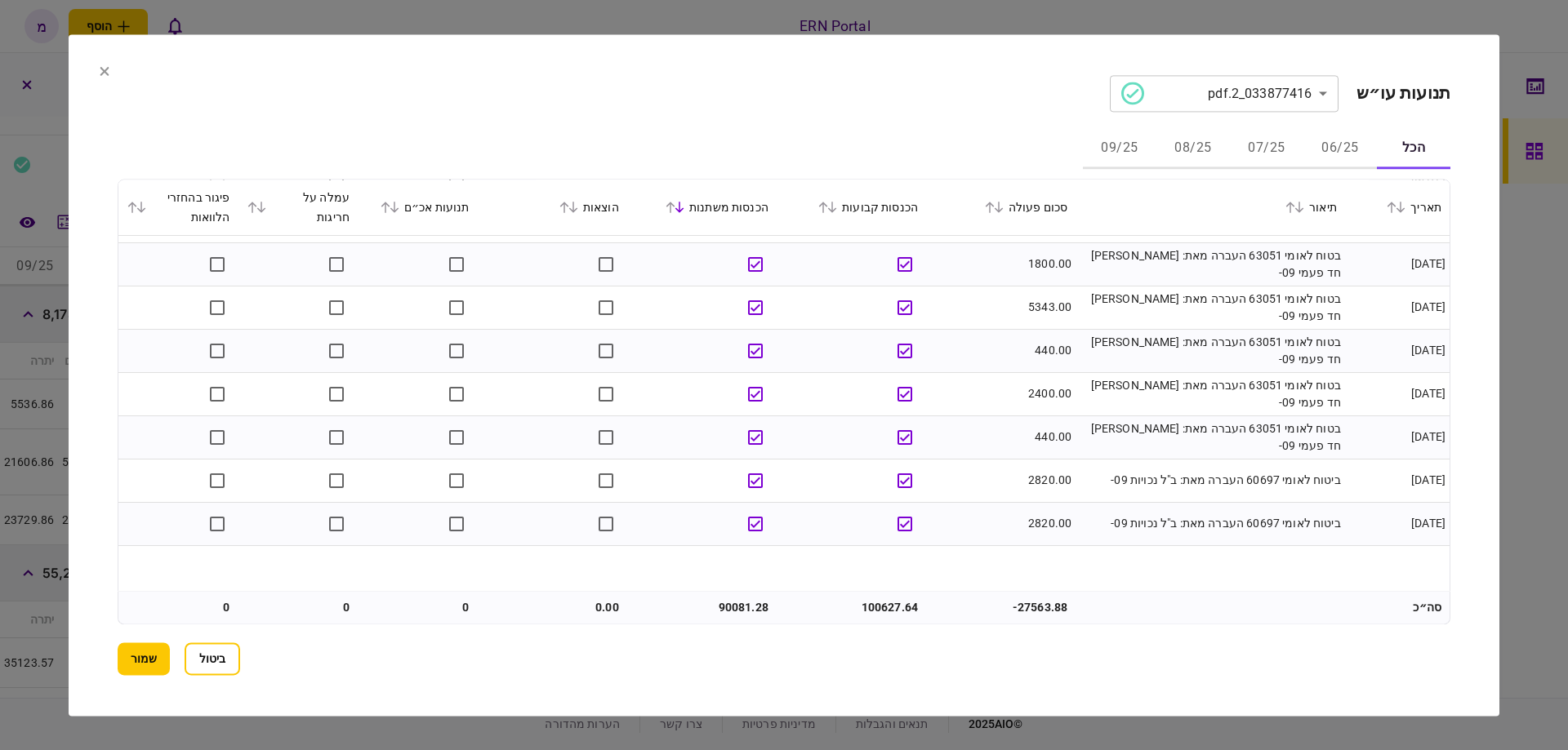
scroll to position [517, 0]
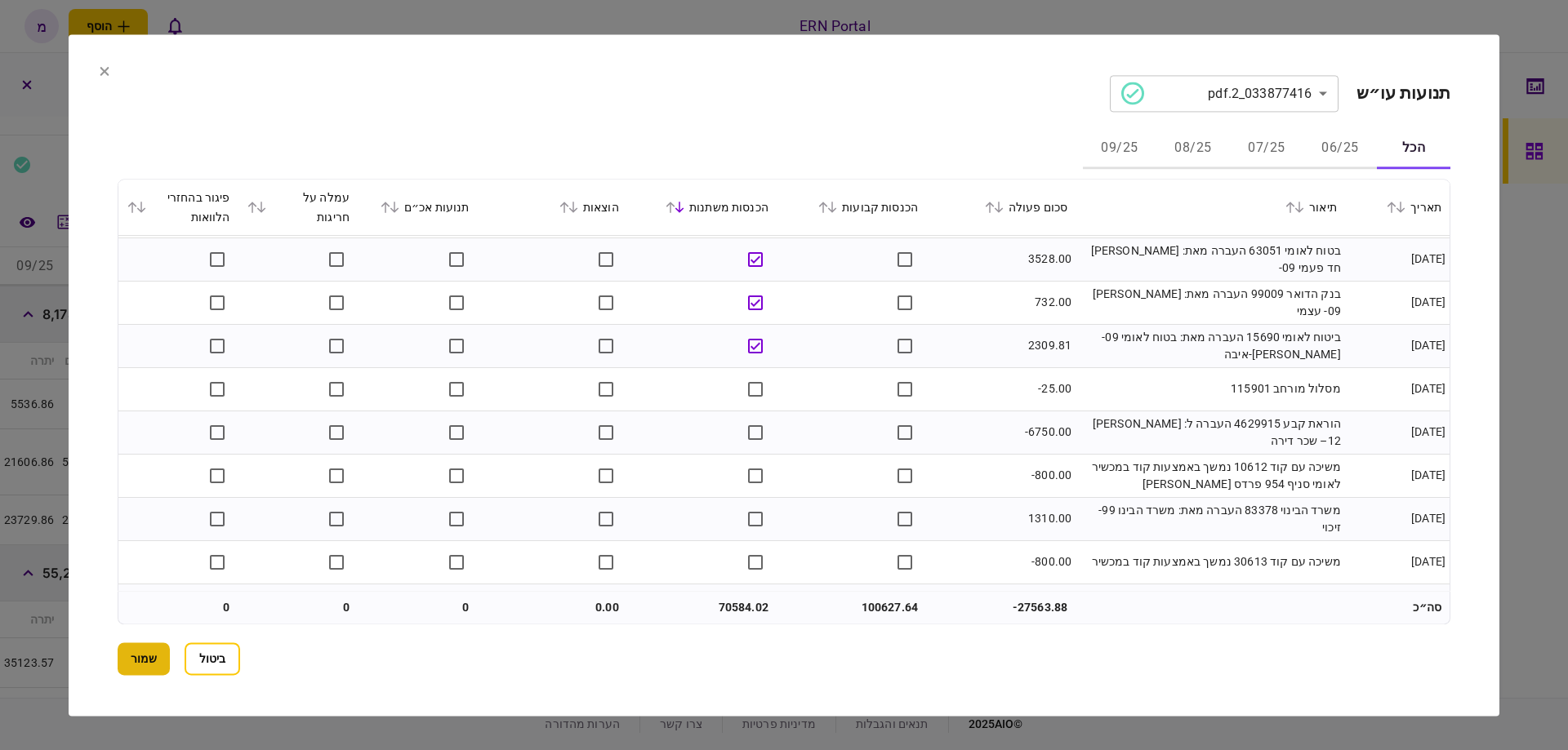
click at [155, 645] on button "שמור" at bounding box center [144, 658] width 52 height 32
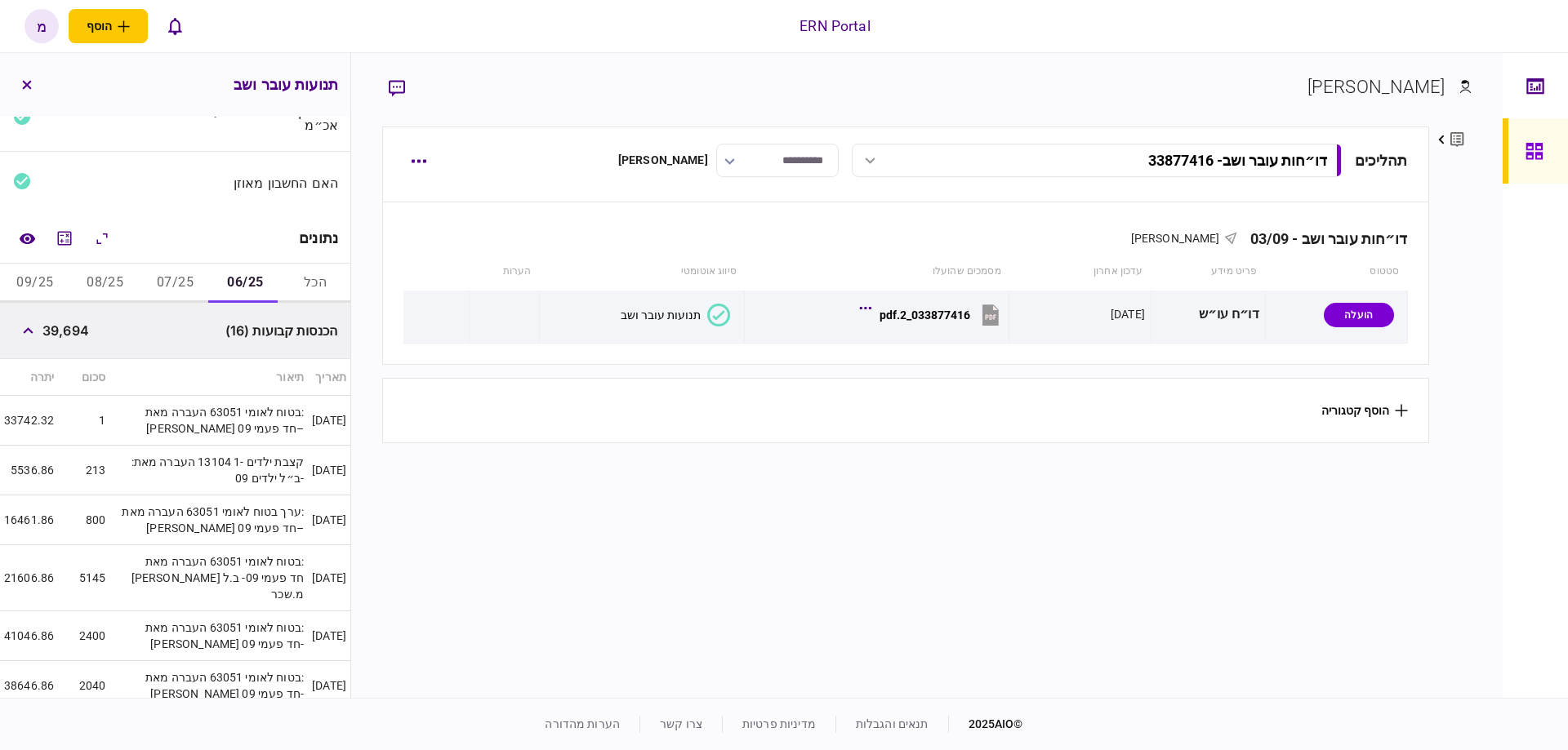
scroll to position [239, 0]
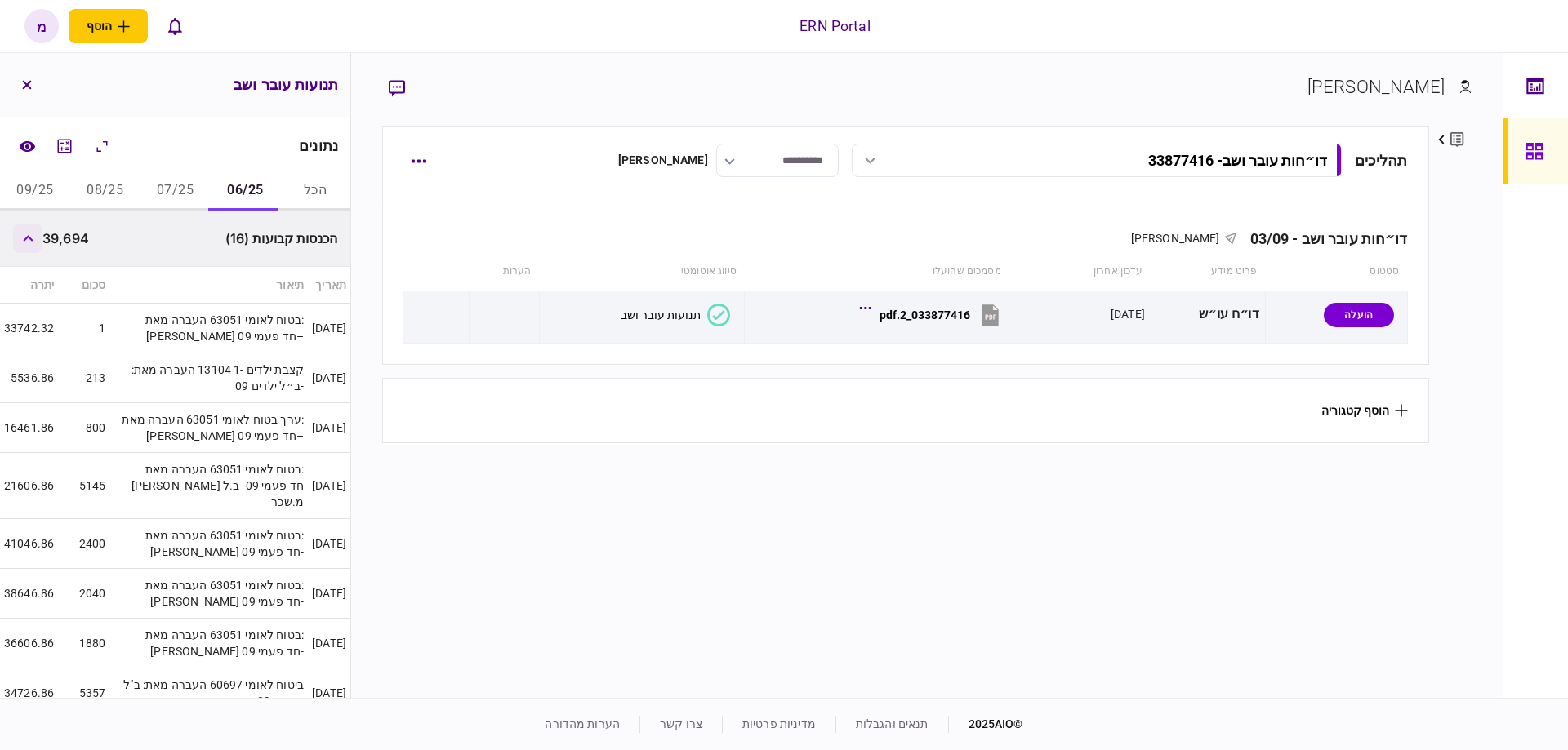
click at [31, 237] on icon "button" at bounding box center [28, 238] width 11 height 7
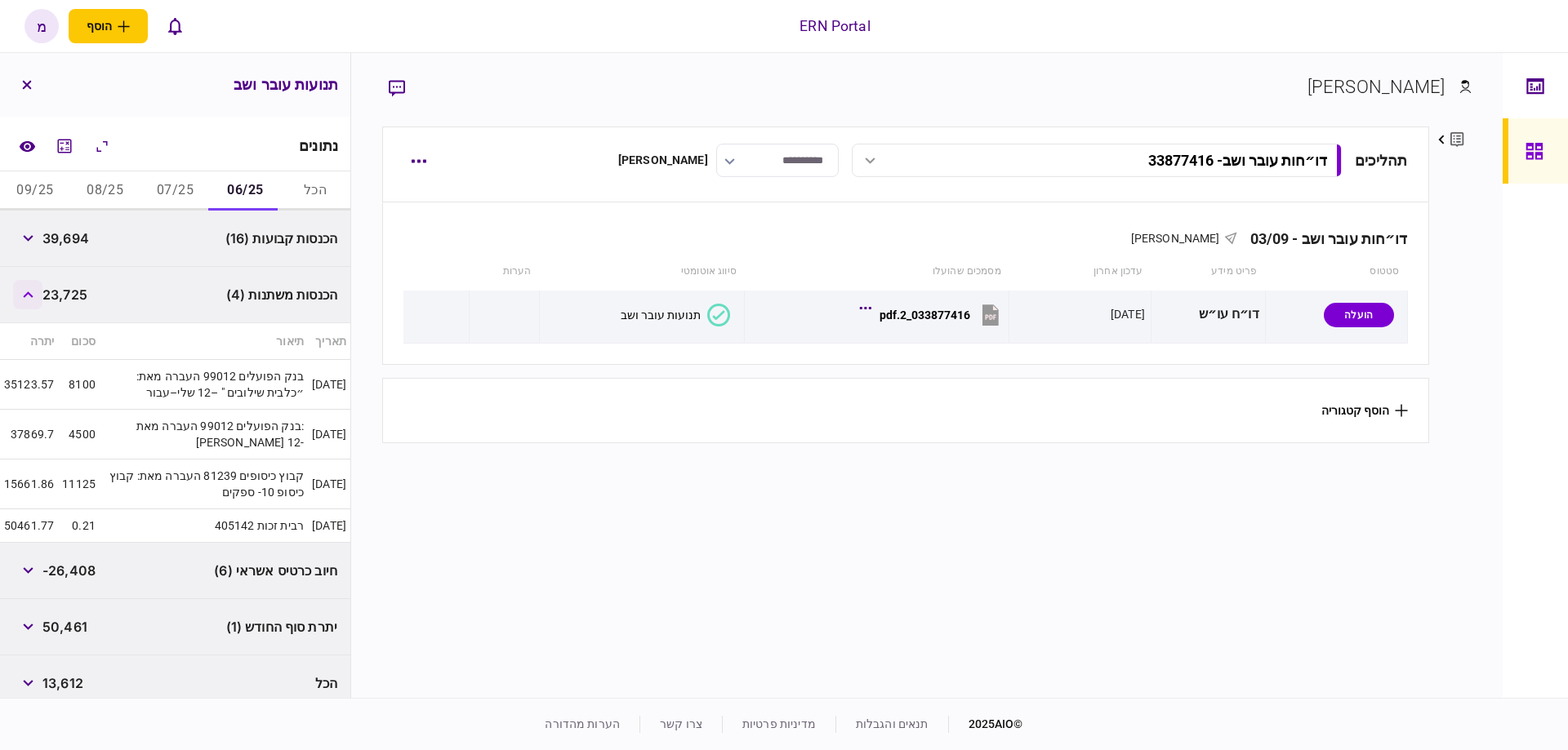
click at [26, 300] on button "button" at bounding box center [27, 294] width 29 height 29
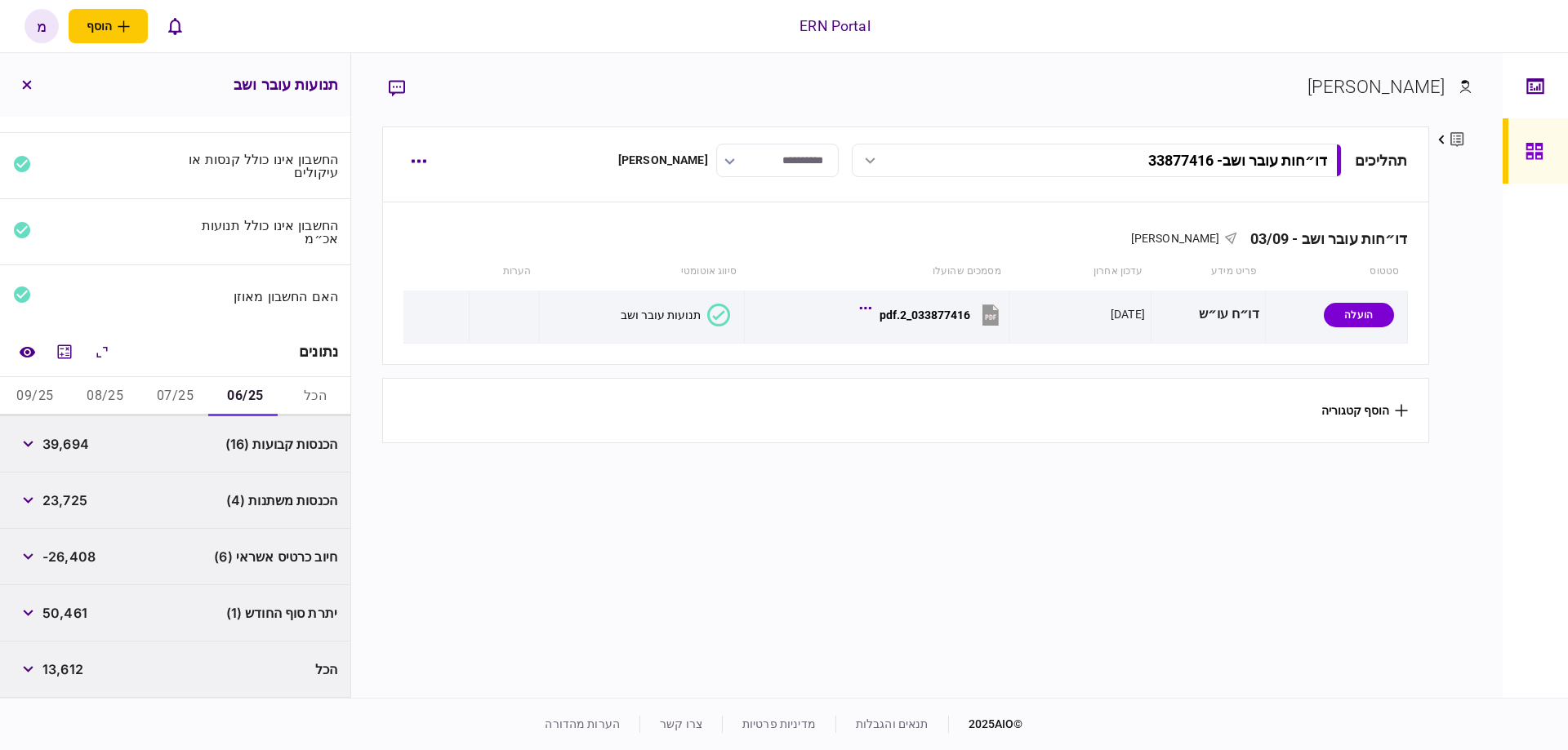
scroll to position [30, 0]
click at [32, 500] on icon "button" at bounding box center [28, 503] width 11 height 7
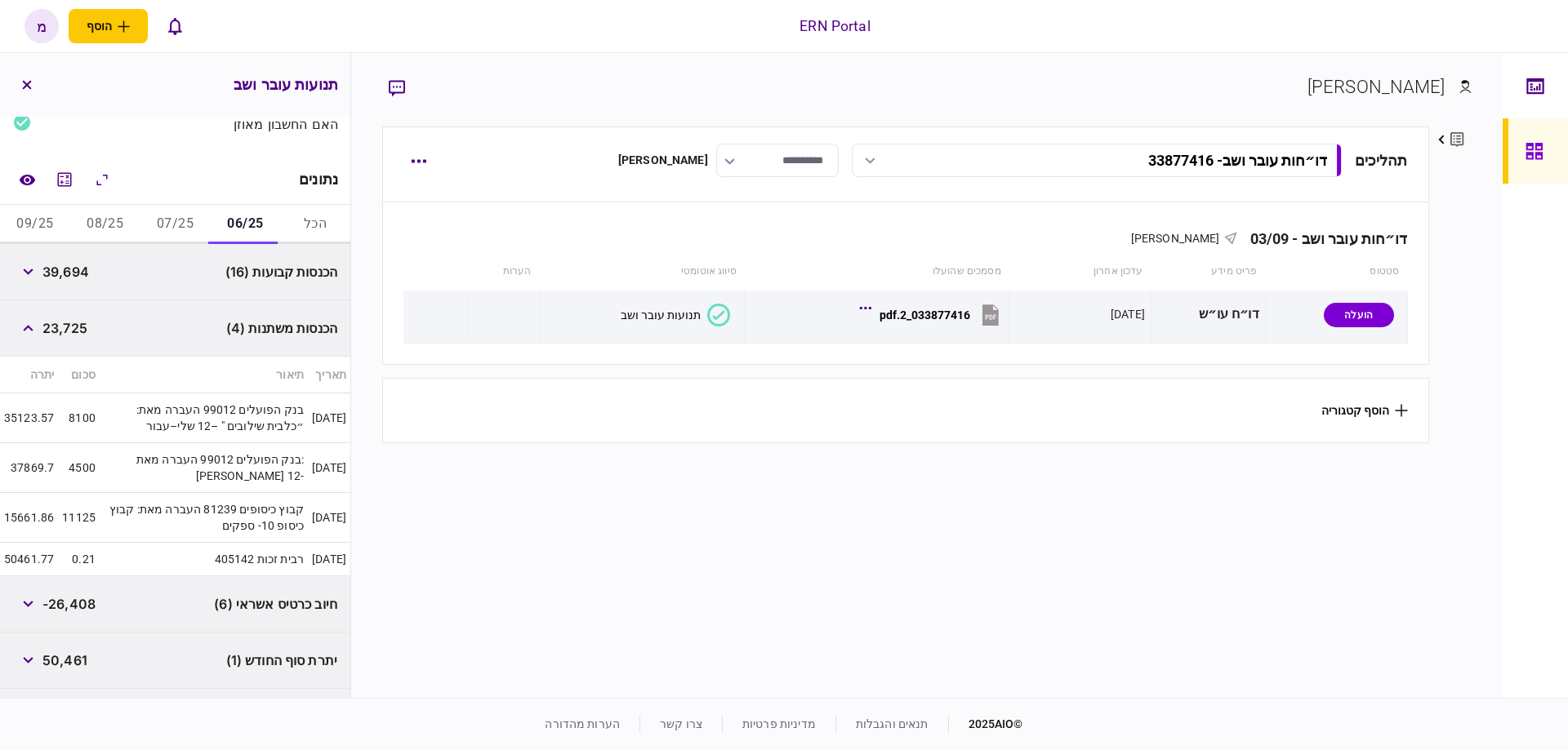
scroll to position [239, 0]
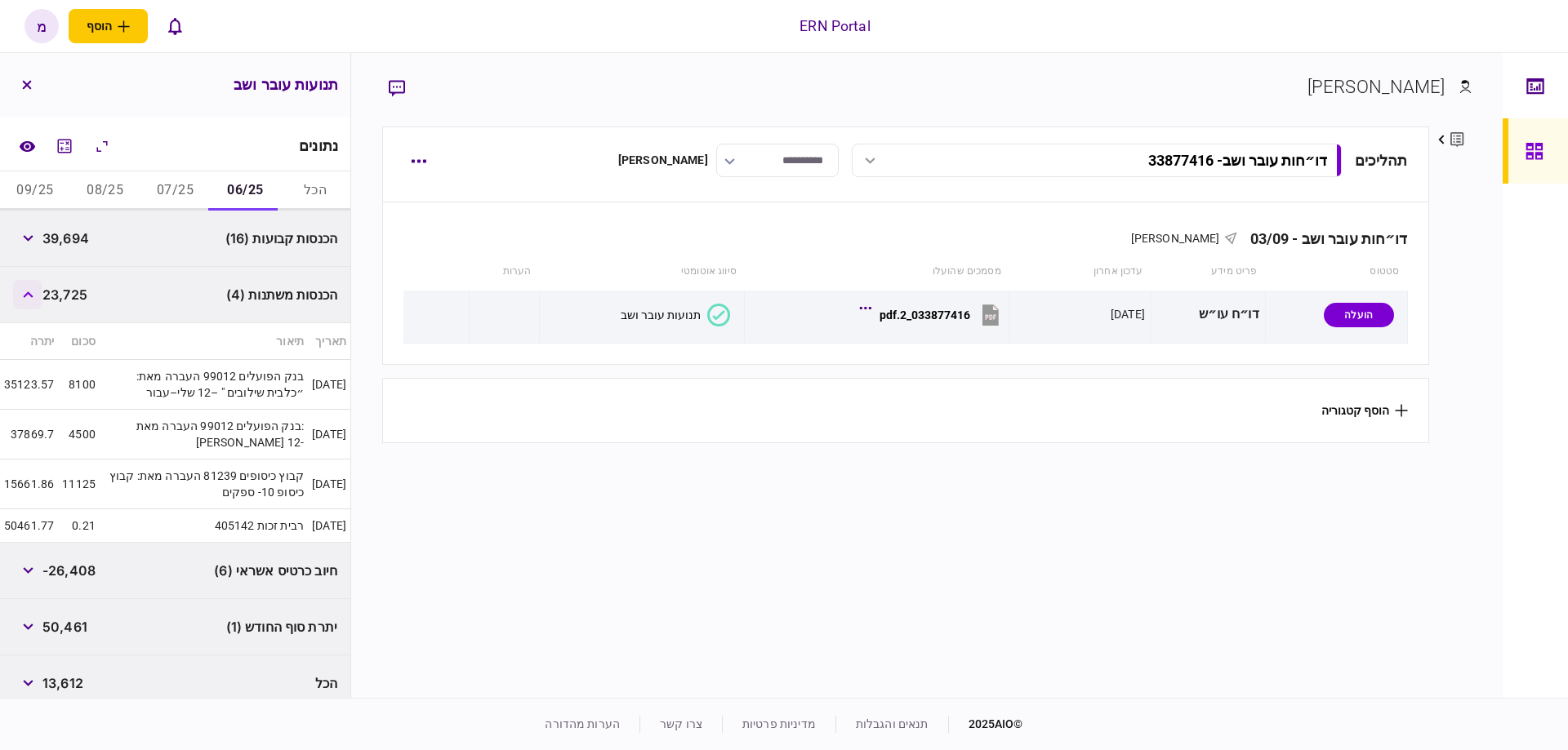
click at [41, 291] on button "button" at bounding box center [27, 294] width 29 height 29
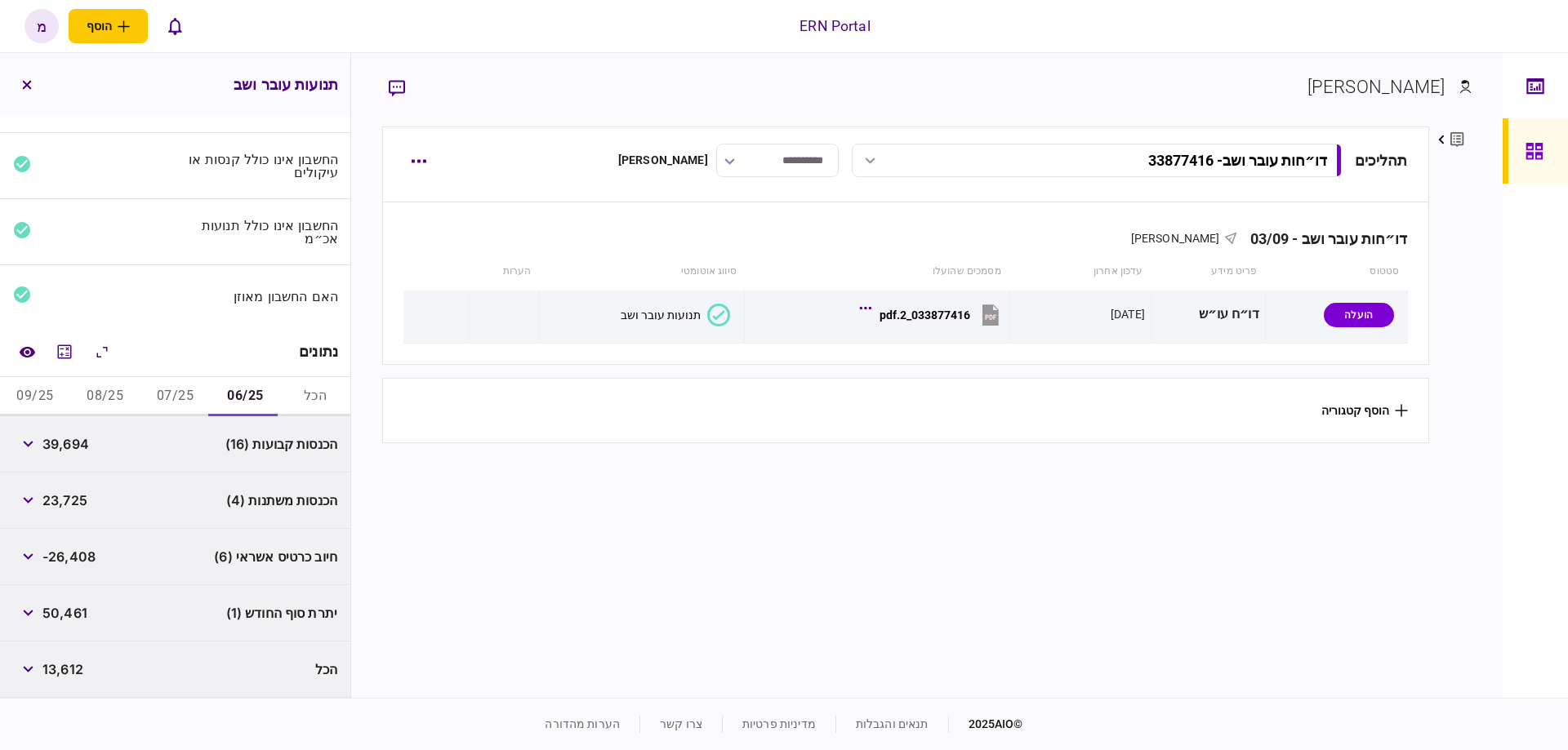
scroll to position [30, 0]
click at [705, 575] on section "תהליכים דו״חות עובר ושב - 33877416 דו״חות עובר ושב - 33877416 15:17 [DATE] דו״ח…" at bounding box center [905, 409] width 1046 height 567
click at [176, 395] on button "07/25" at bounding box center [175, 400] width 71 height 39
click at [33, 558] on icon "button" at bounding box center [28, 560] width 11 height 7
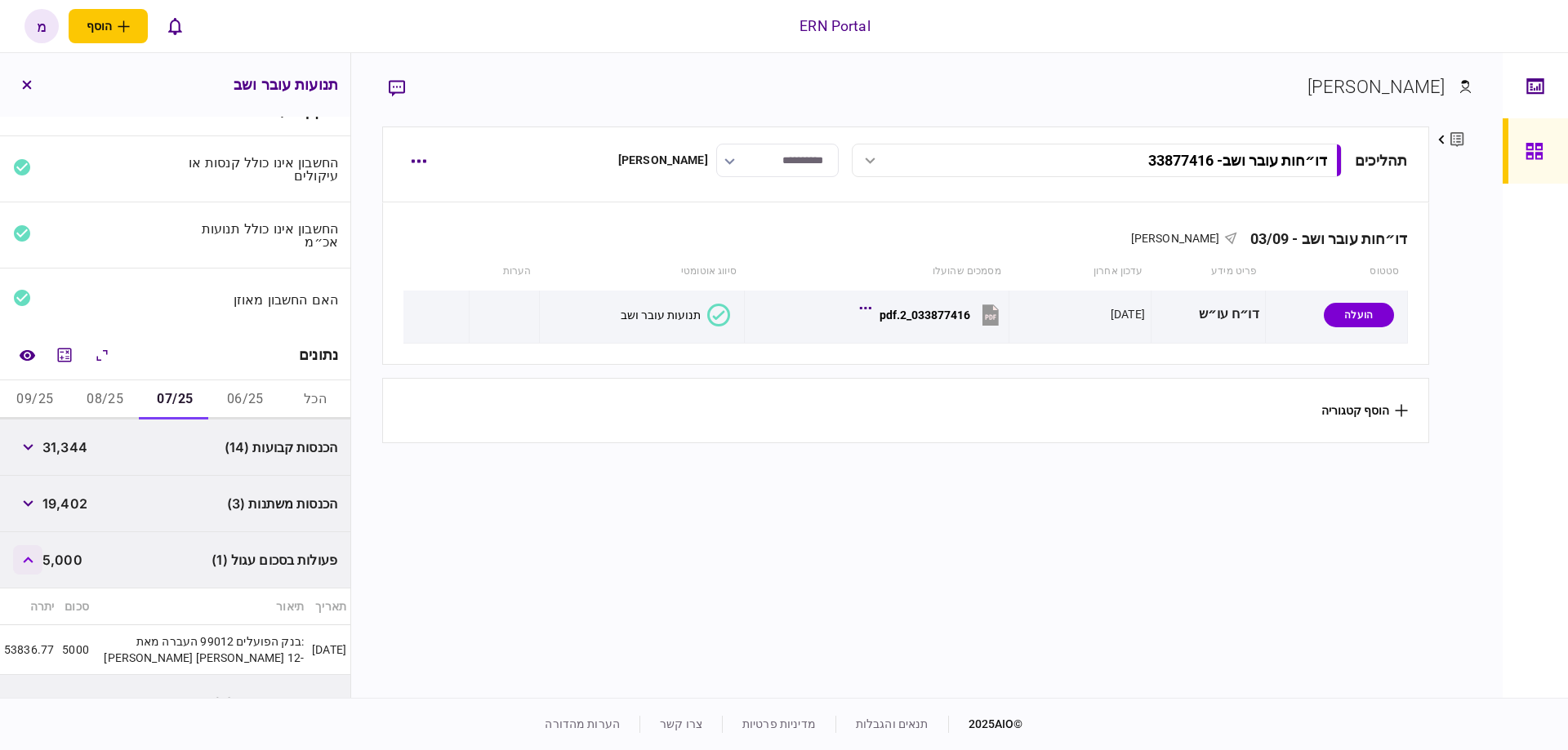
click at [32, 558] on icon "button" at bounding box center [28, 560] width 10 height 7
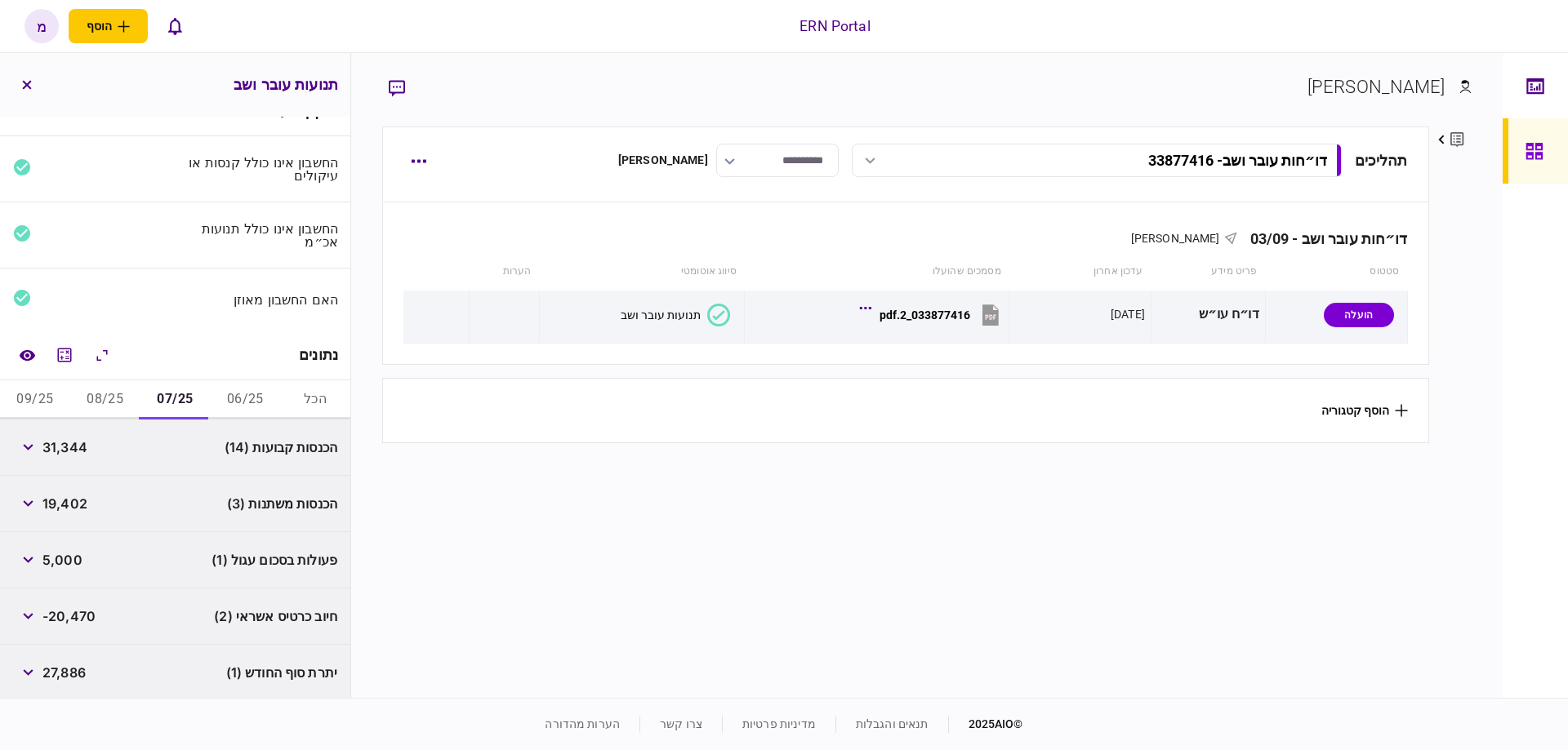
click at [111, 402] on button "08/25" at bounding box center [106, 400] width 71 height 39
click at [52, 394] on button "09/25" at bounding box center [35, 400] width 71 height 39
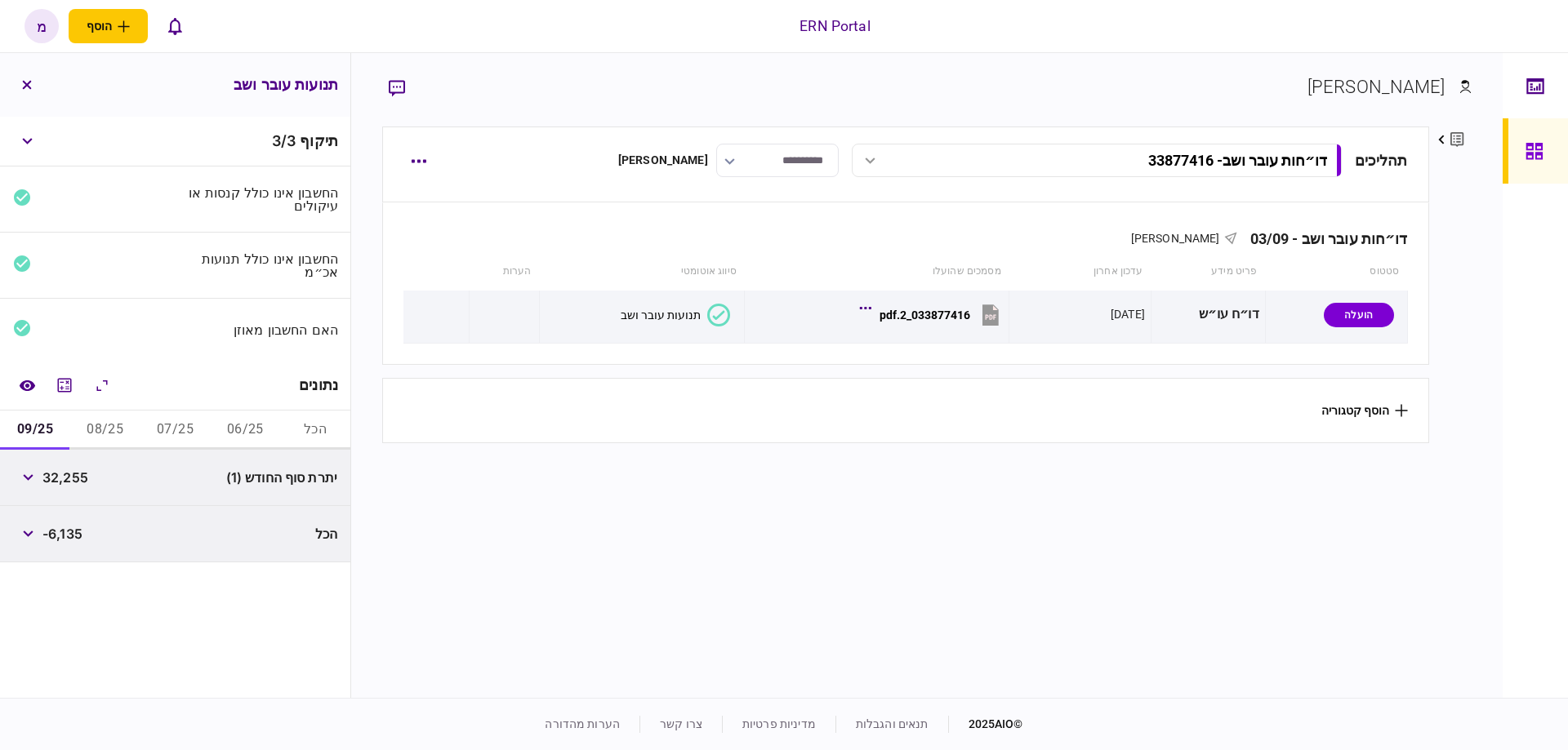
scroll to position [0, 0]
